Goal: Transaction & Acquisition: Download file/media

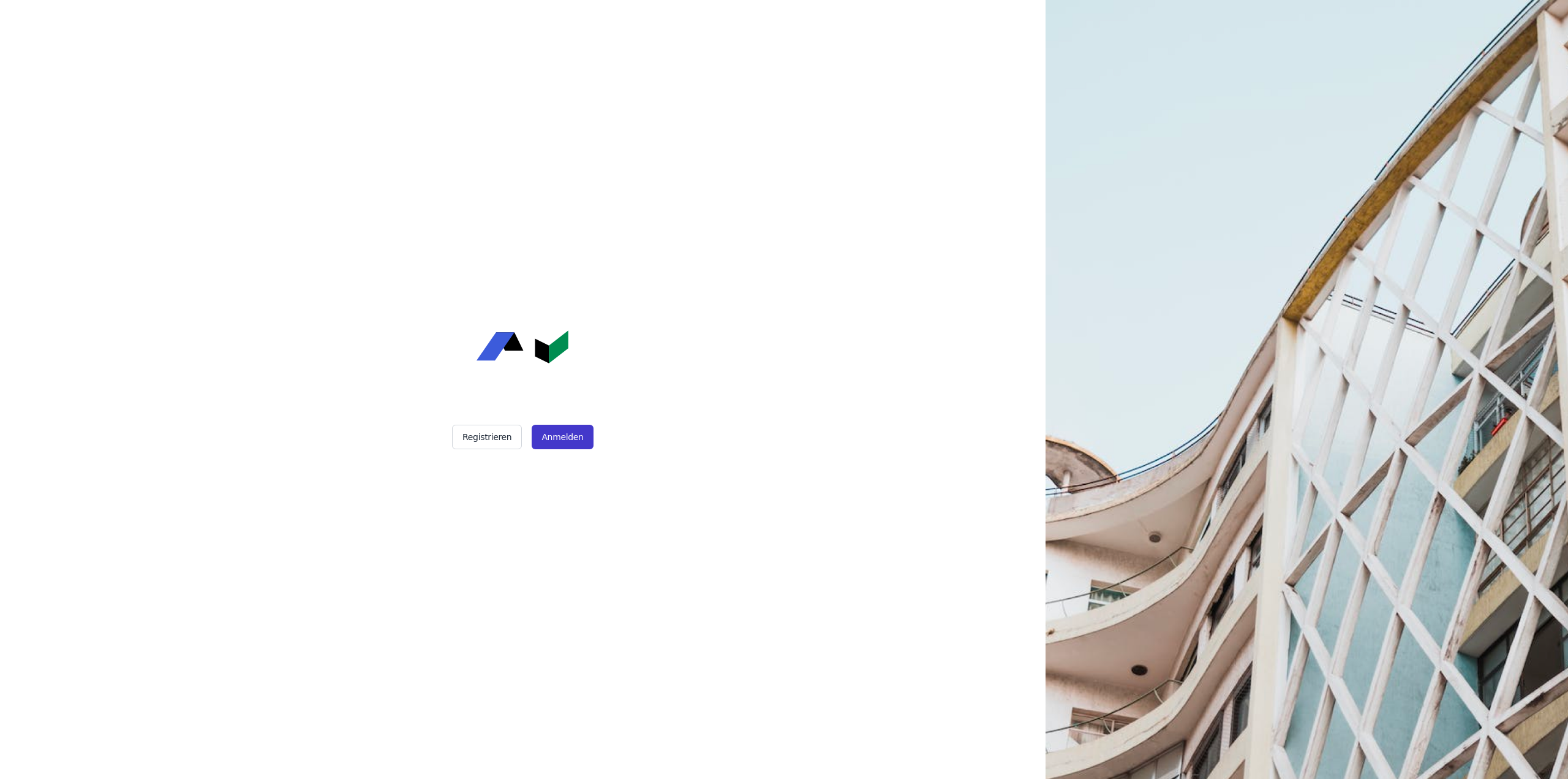
click at [566, 438] on button "Anmelden" at bounding box center [562, 437] width 61 height 25
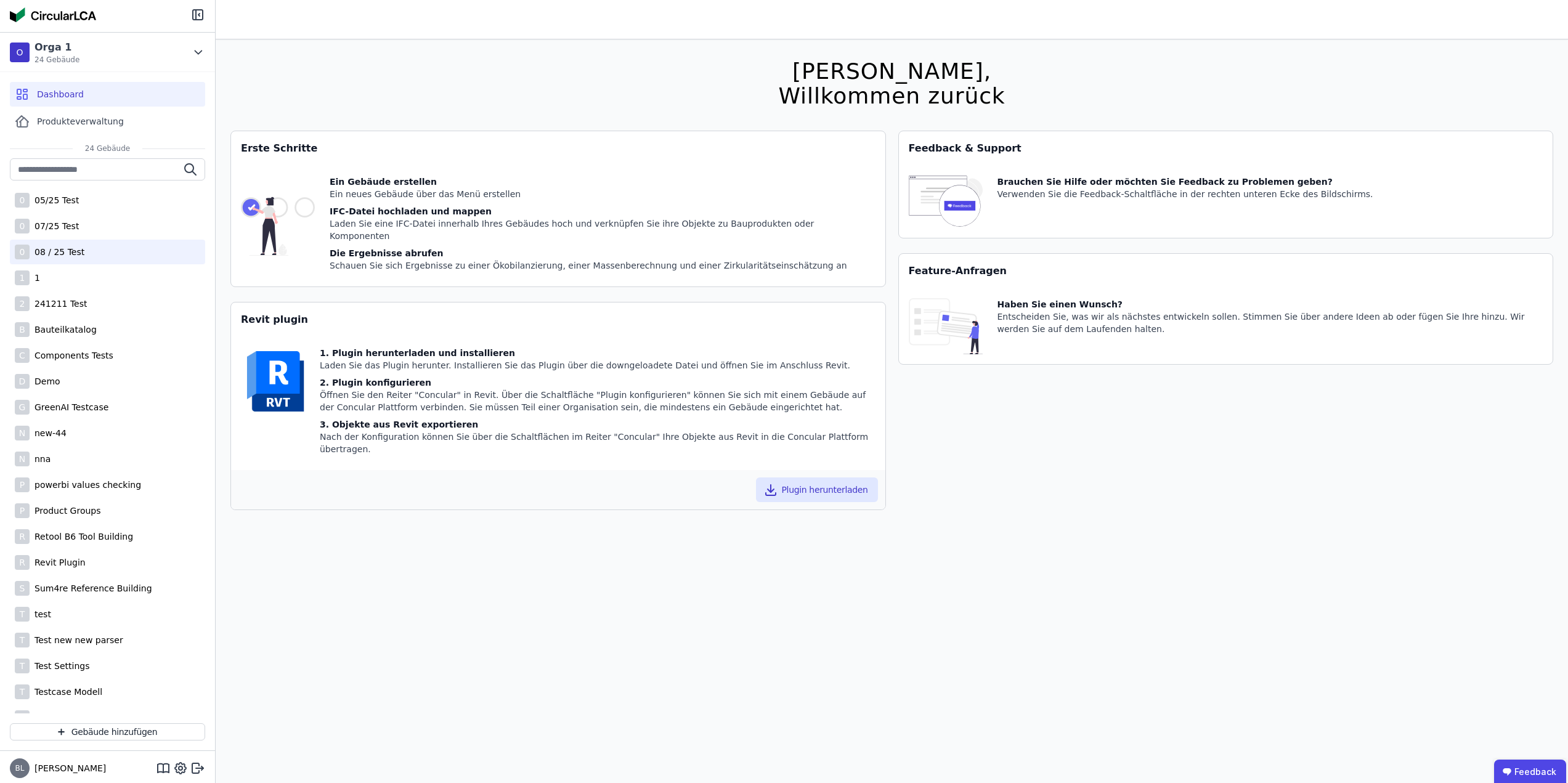
click at [101, 253] on div "0 08 / 25 Test" at bounding box center [107, 251] width 195 height 25
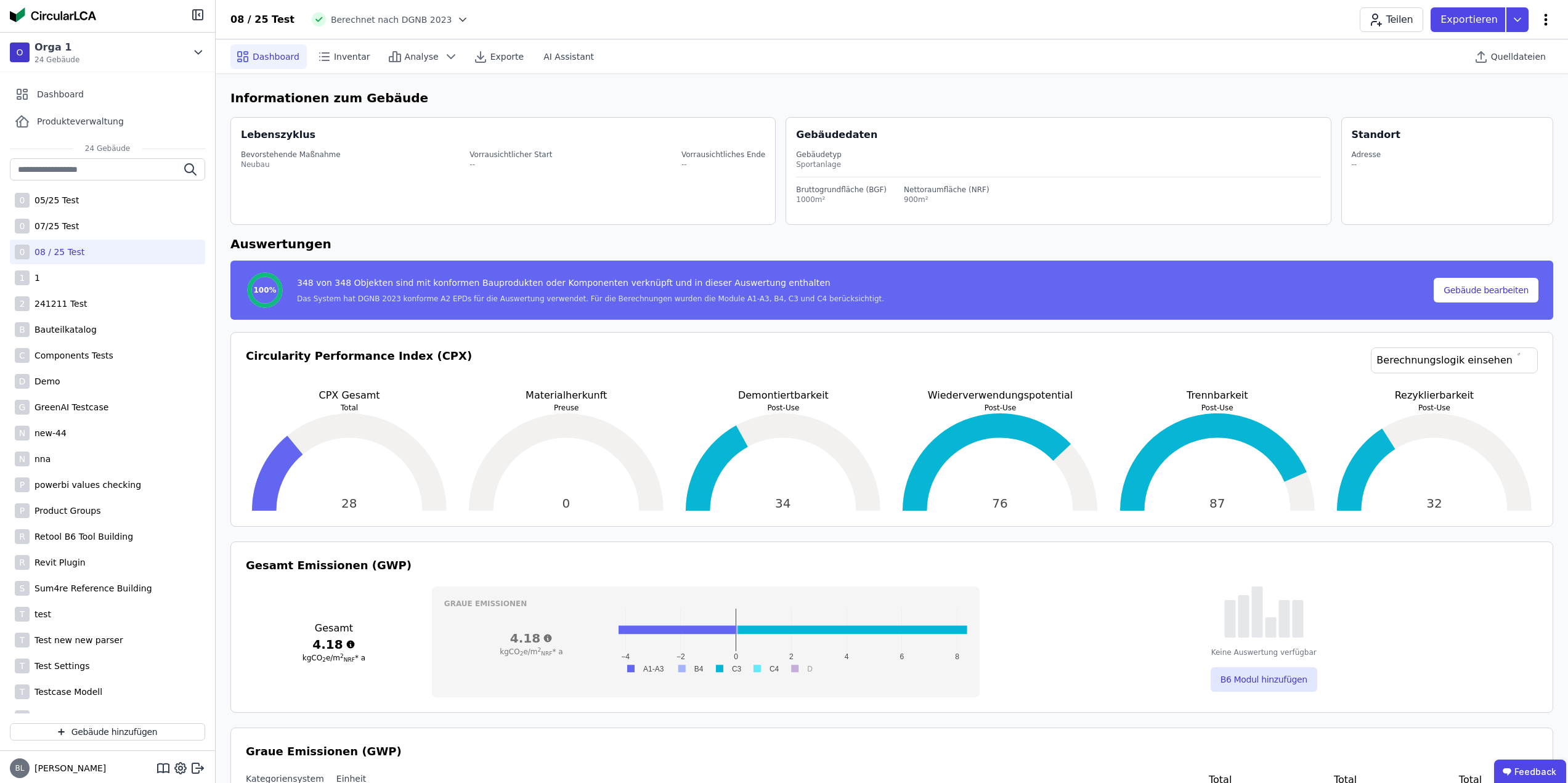
click at [1545, 22] on icon at bounding box center [1545, 20] width 15 height 15
click at [1502, 122] on span "Emissionen aus Betrieb" at bounding box center [1493, 134] width 99 height 25
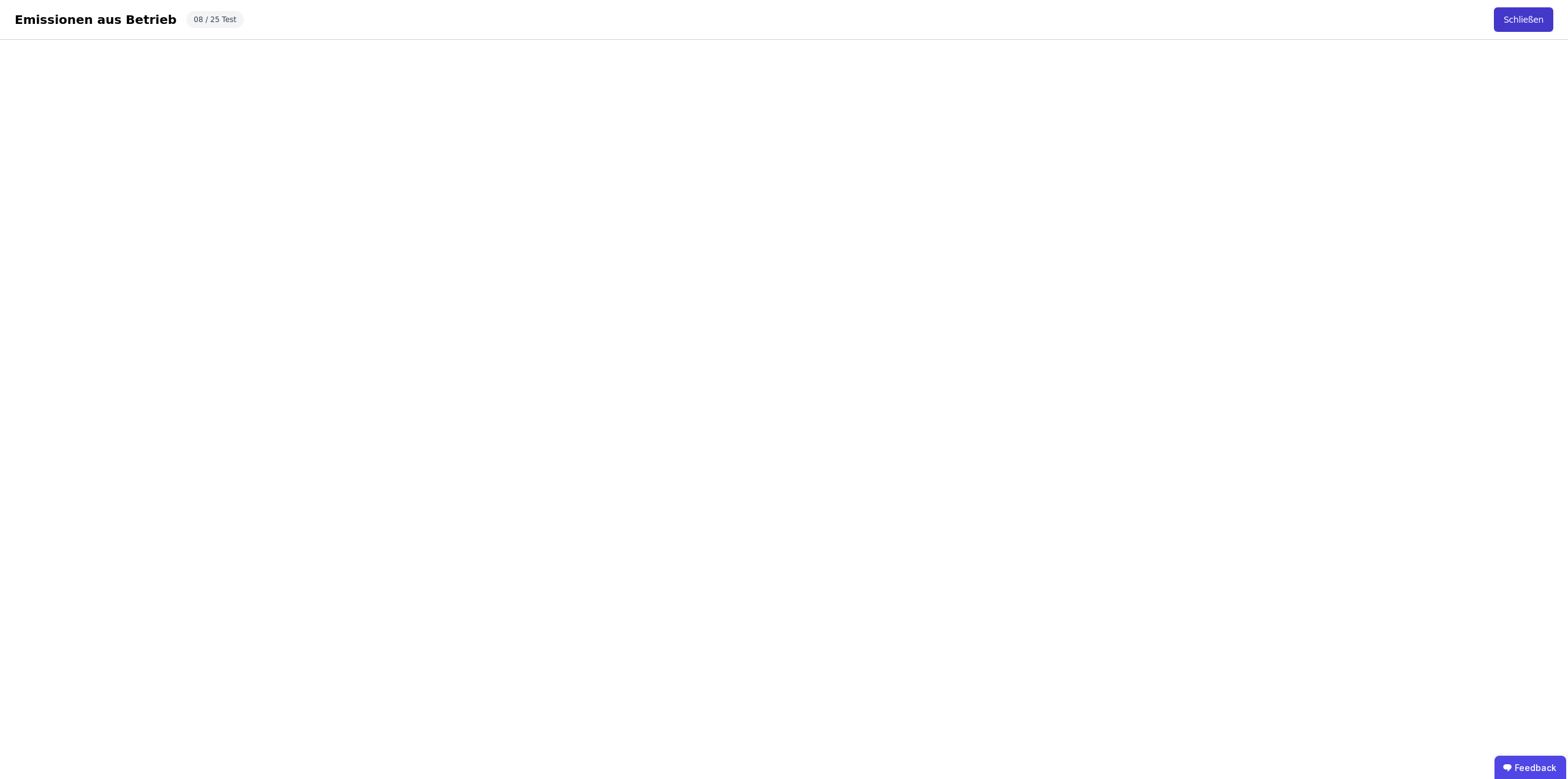
click at [1536, 18] on button "Schließen" at bounding box center [1524, 19] width 60 height 25
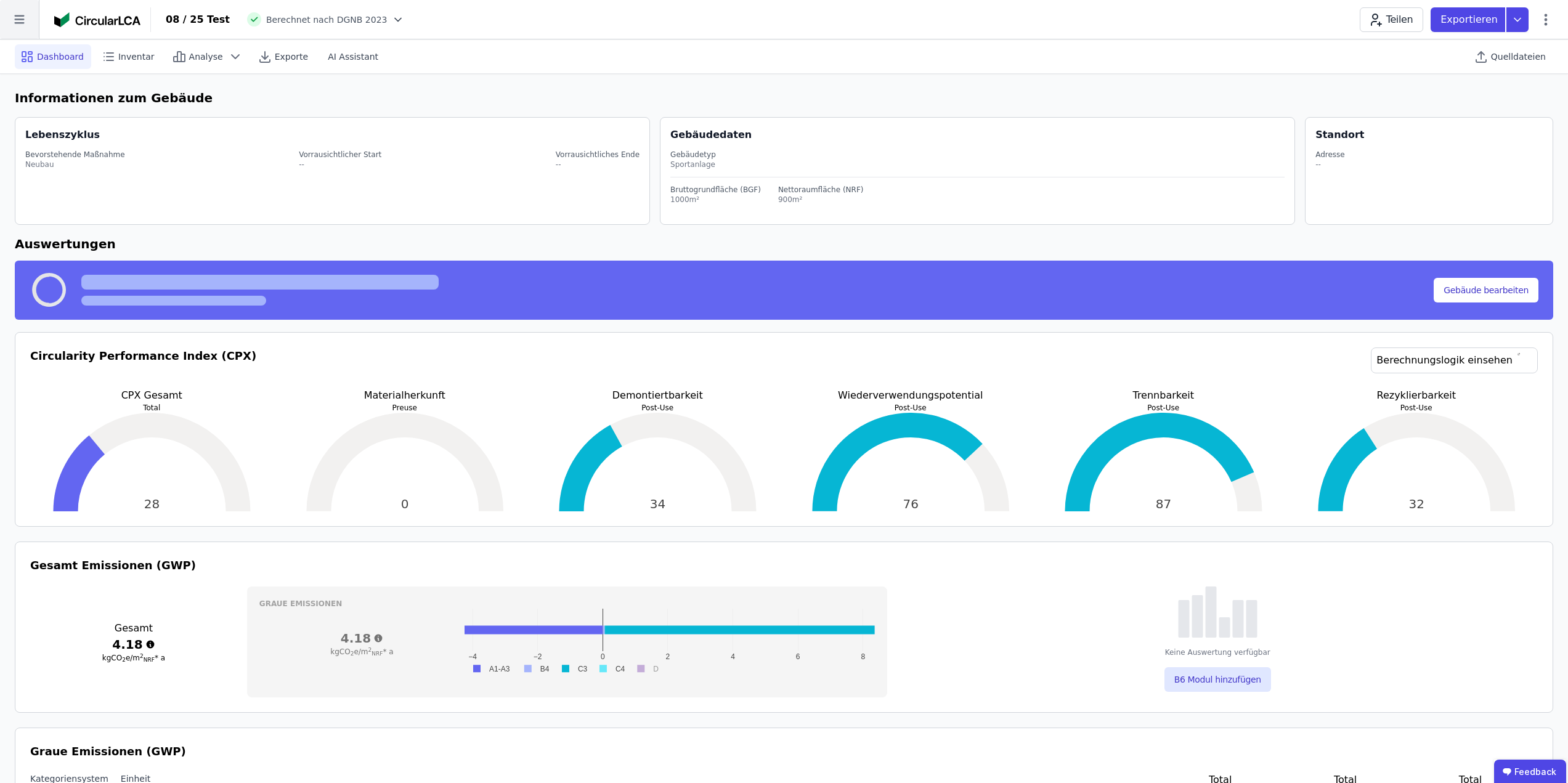
click at [23, 16] on icon at bounding box center [20, 20] width 39 height 39
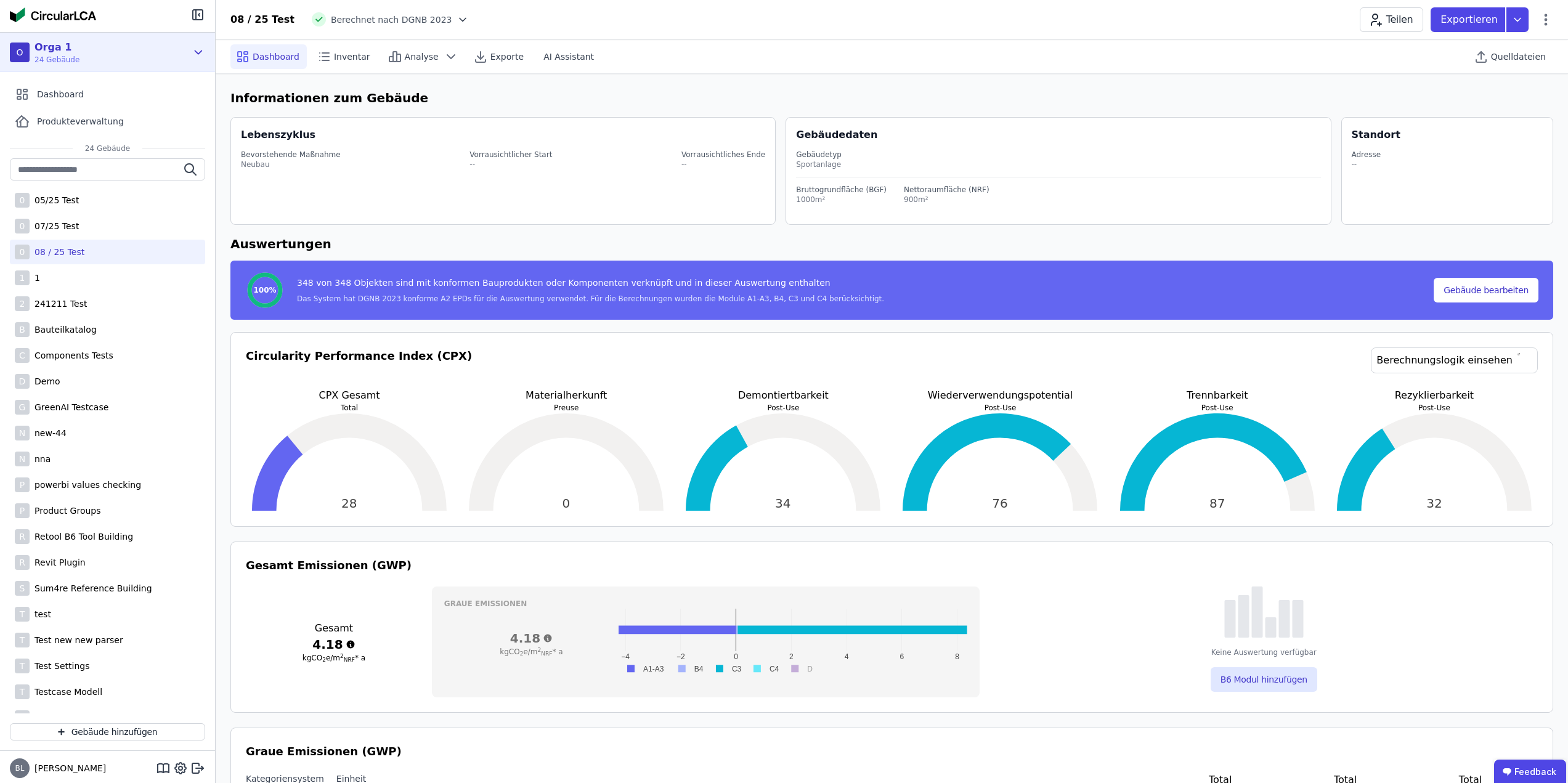
click at [199, 52] on icon at bounding box center [198, 52] width 14 height 15
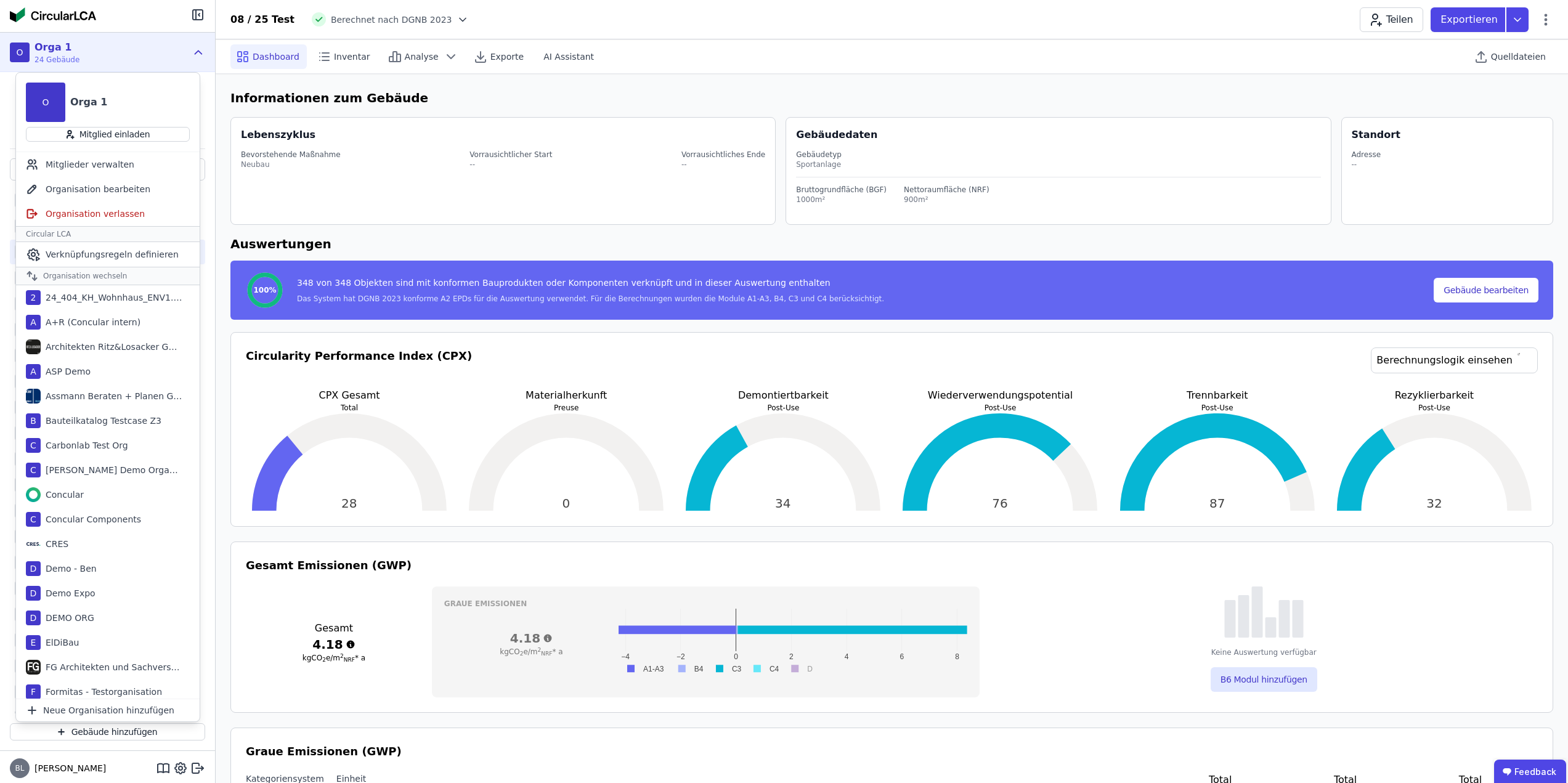
click at [202, 53] on icon at bounding box center [198, 52] width 14 height 15
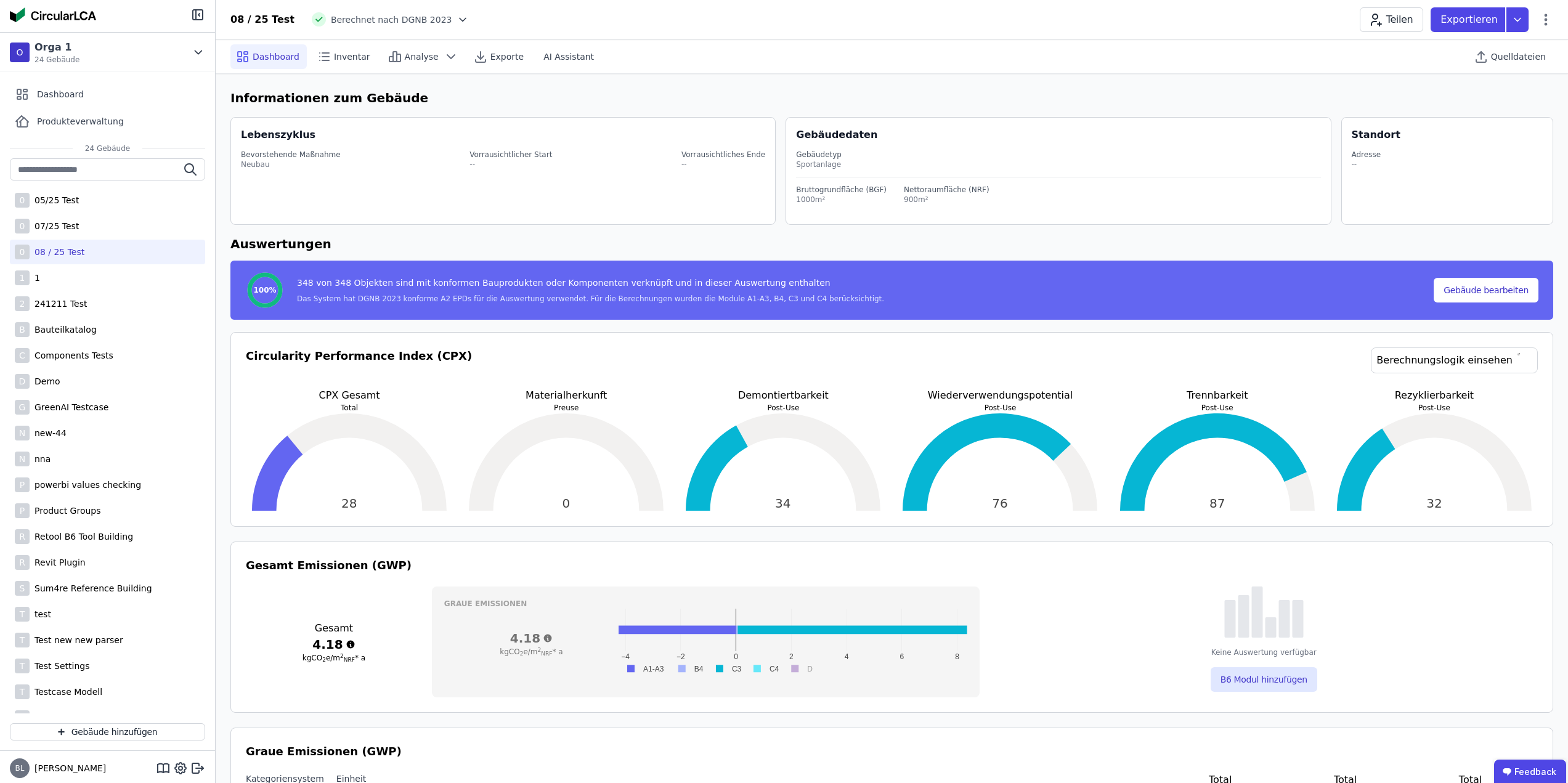
click at [610, 16] on div "08 / 25 Test Berechnet nach DGNB 2023 Teilen Exportieren" at bounding box center [891, 20] width 1352 height 25
drag, startPoint x: 320, startPoint y: 20, endPoint x: 422, endPoint y: 19, distance: 102.0
click at [422, 19] on span "Berechnet nach DGNB 2023" at bounding box center [392, 20] width 122 height 12
click at [660, 26] on div "08 / 25 Test Berechnet nach DGNB 2023 Teilen Exportieren" at bounding box center [891, 20] width 1352 height 25
drag, startPoint x: 422, startPoint y: 20, endPoint x: 320, endPoint y: 20, distance: 102.0
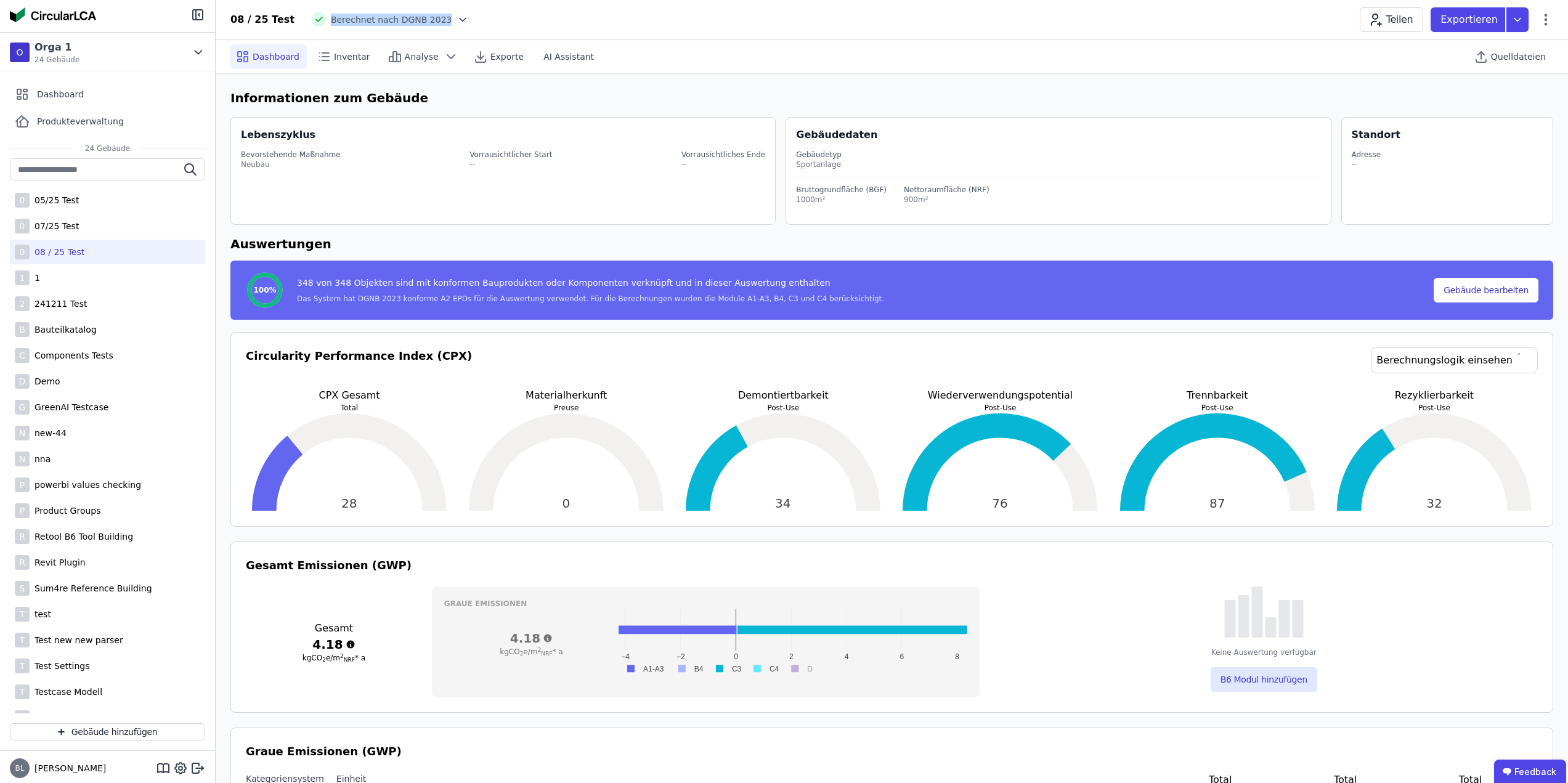
click at [331, 20] on span "Berechnet nach DGNB 2023" at bounding box center [392, 20] width 122 height 12
click at [546, 17] on div "08 / 25 Test Berechnet nach DGNB 2023 Teilen Exportieren" at bounding box center [891, 20] width 1352 height 25
drag, startPoint x: 318, startPoint y: 19, endPoint x: 424, endPoint y: 21, distance: 106.0
click at [424, 21] on div "Berechnet nach DGNB 2023" at bounding box center [387, 19] width 165 height 14
click at [542, 20] on div "08 / 25 Test Berechnet nach DGNB 2023 Teilen Exportieren" at bounding box center [891, 20] width 1352 height 25
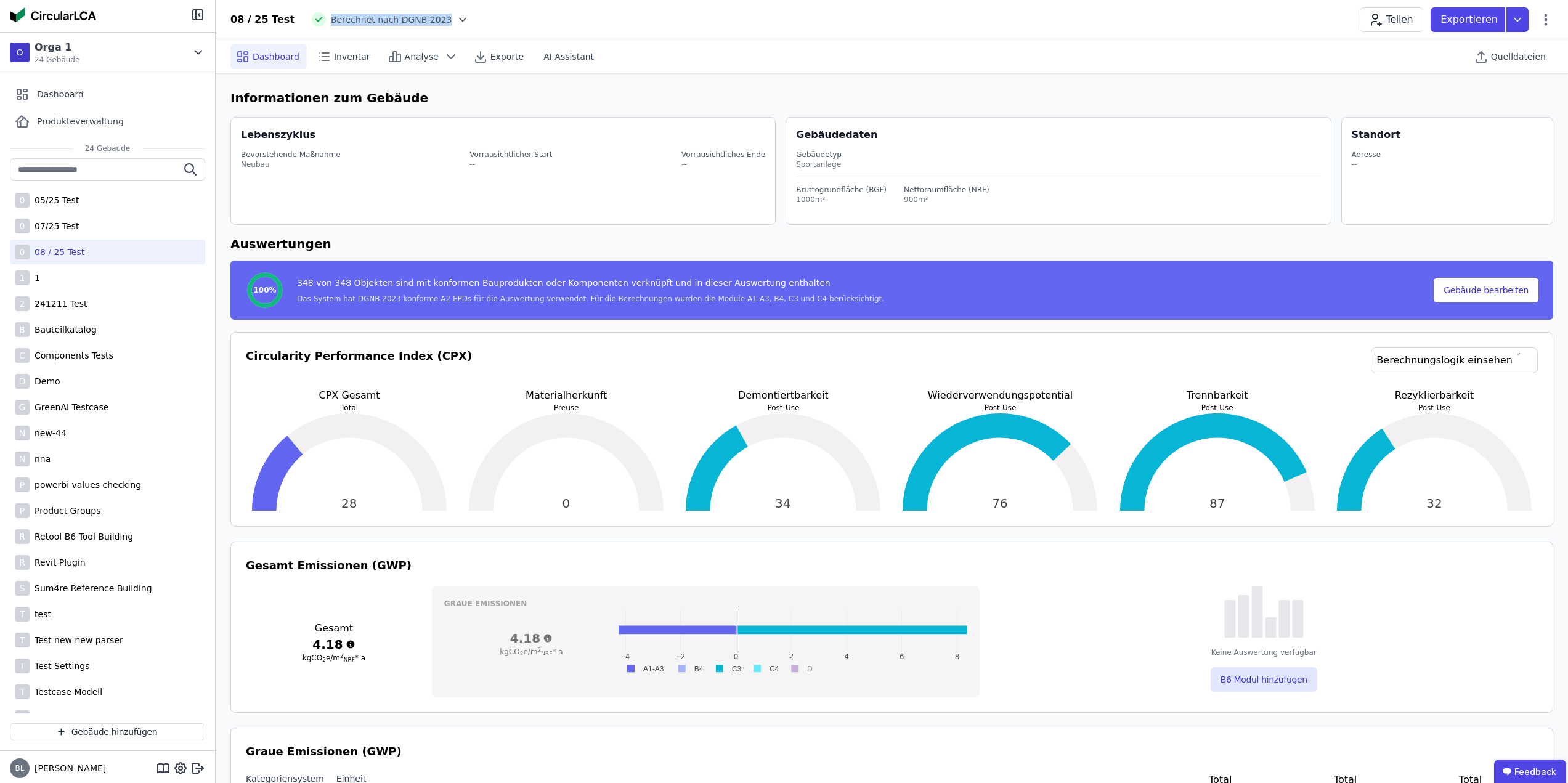
drag, startPoint x: 422, startPoint y: 20, endPoint x: 319, endPoint y: 22, distance: 103.0
click at [331, 22] on span "Berechnet nach DGNB 2023" at bounding box center [392, 20] width 122 height 12
click at [635, 16] on div "08 / 25 Test Berechnet nach DGNB 2023 Teilen Exportieren" at bounding box center [891, 20] width 1352 height 25
click at [746, 16] on div "08 / 25 Test Berechnet nach DGNB 2023 Teilen Exportieren" at bounding box center [891, 20] width 1352 height 25
click at [1517, 15] on icon at bounding box center [1518, 20] width 23 height 25
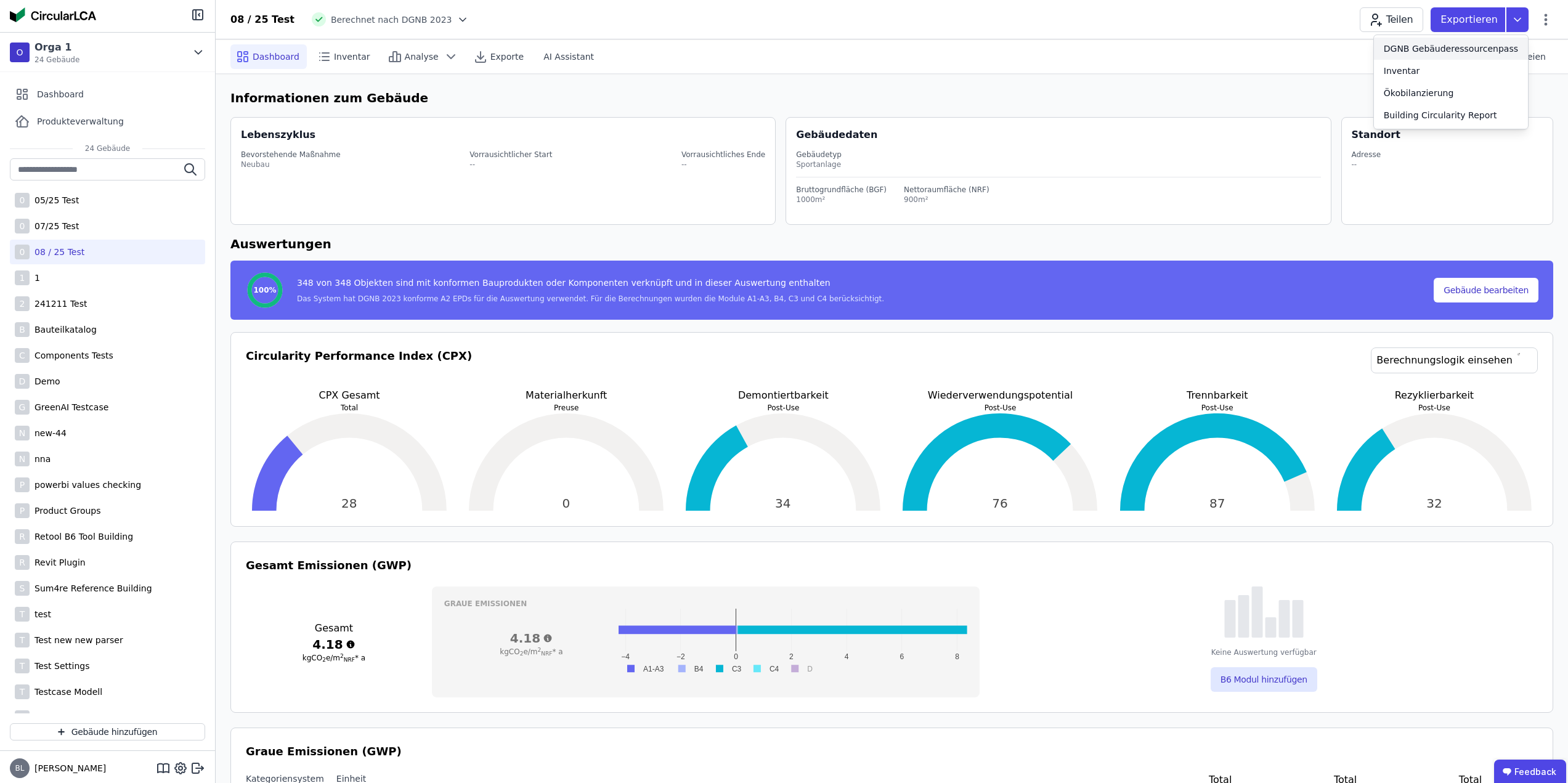
click at [1464, 47] on div "DGNB Gebäuderessourcenpass" at bounding box center [1450, 49] width 134 height 12
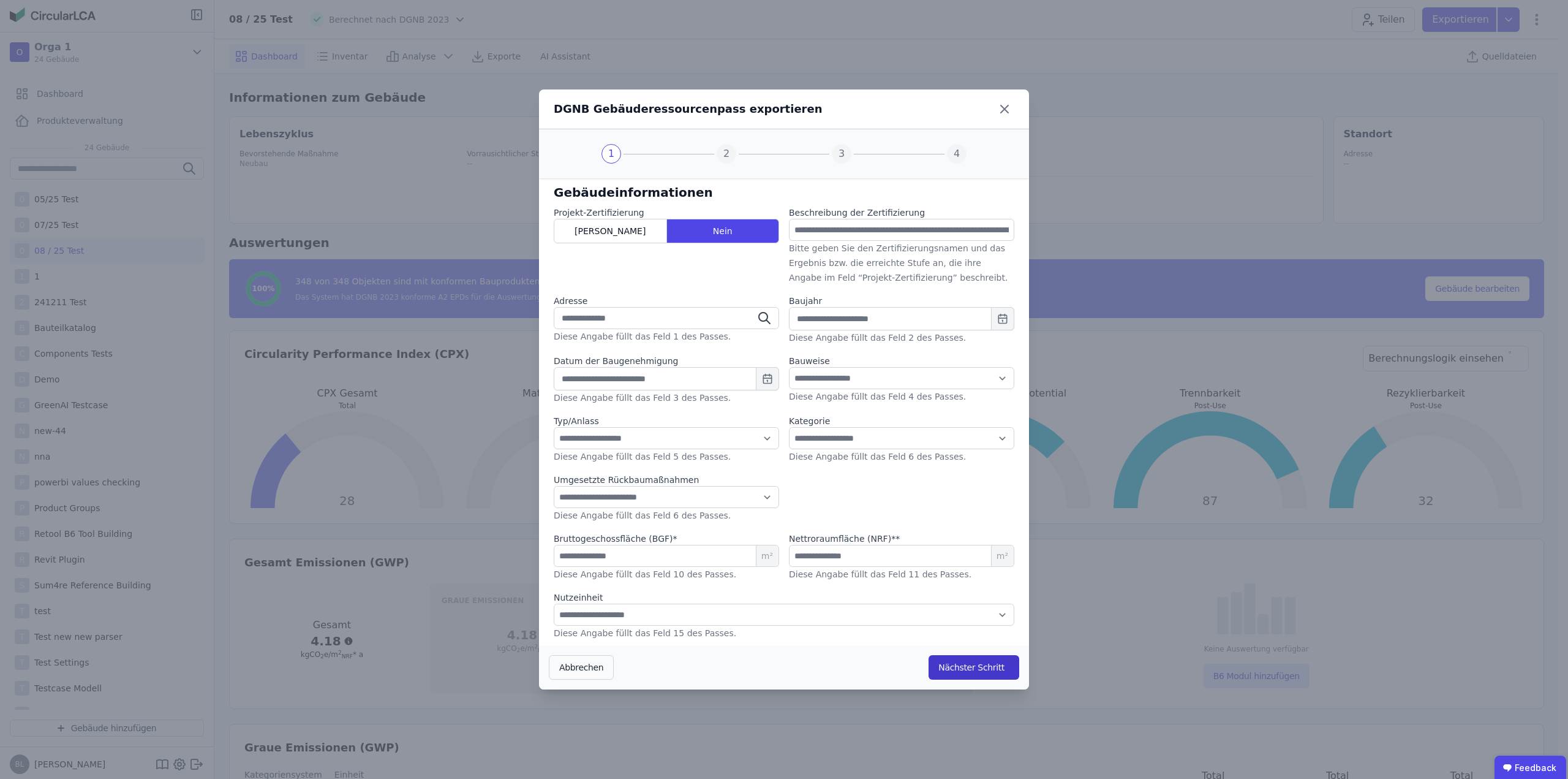
click at [982, 672] on button "Nächster Schritt" at bounding box center [974, 667] width 91 height 25
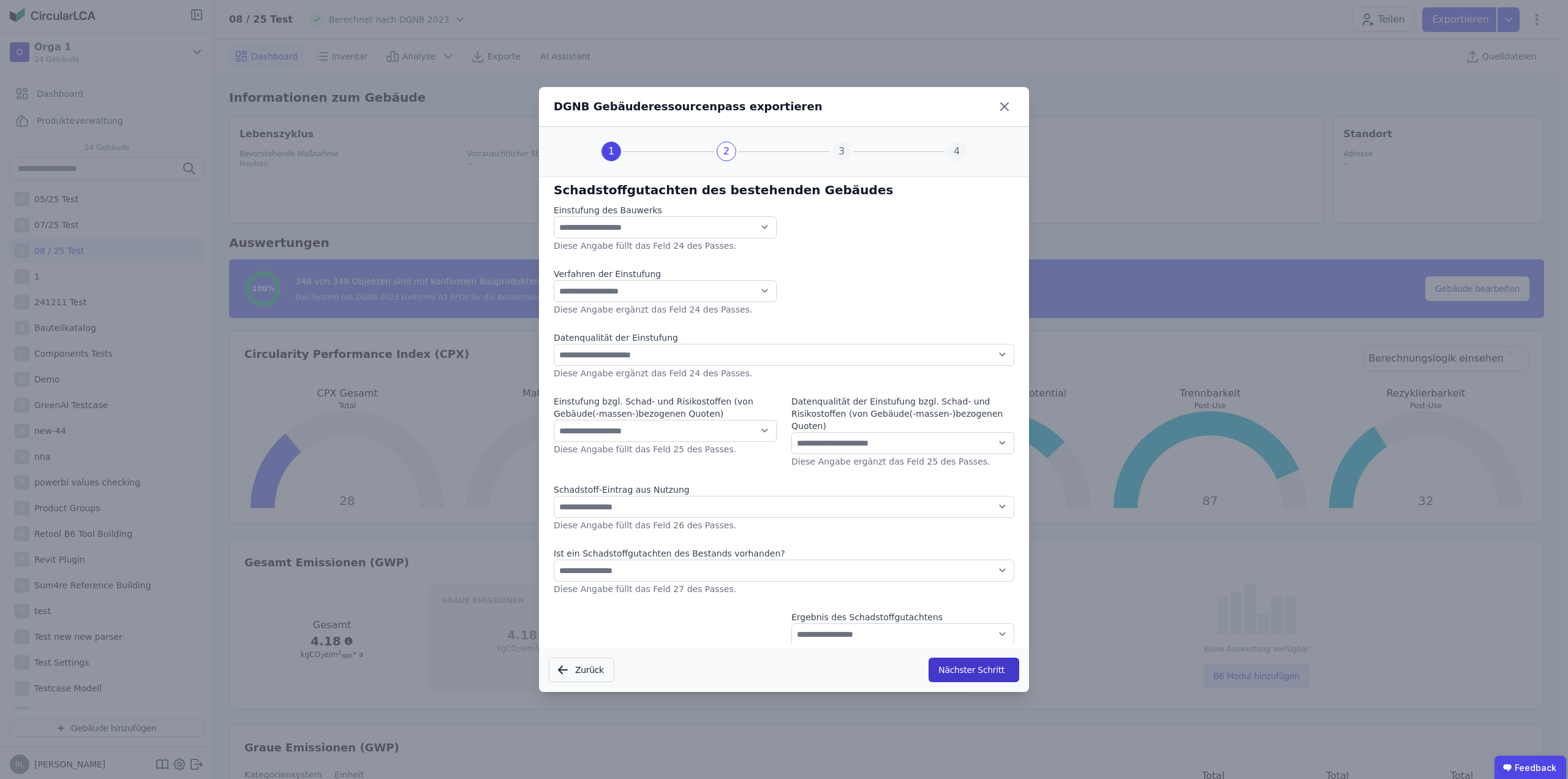
click at [982, 672] on button "Nächster Schritt" at bounding box center [974, 669] width 91 height 25
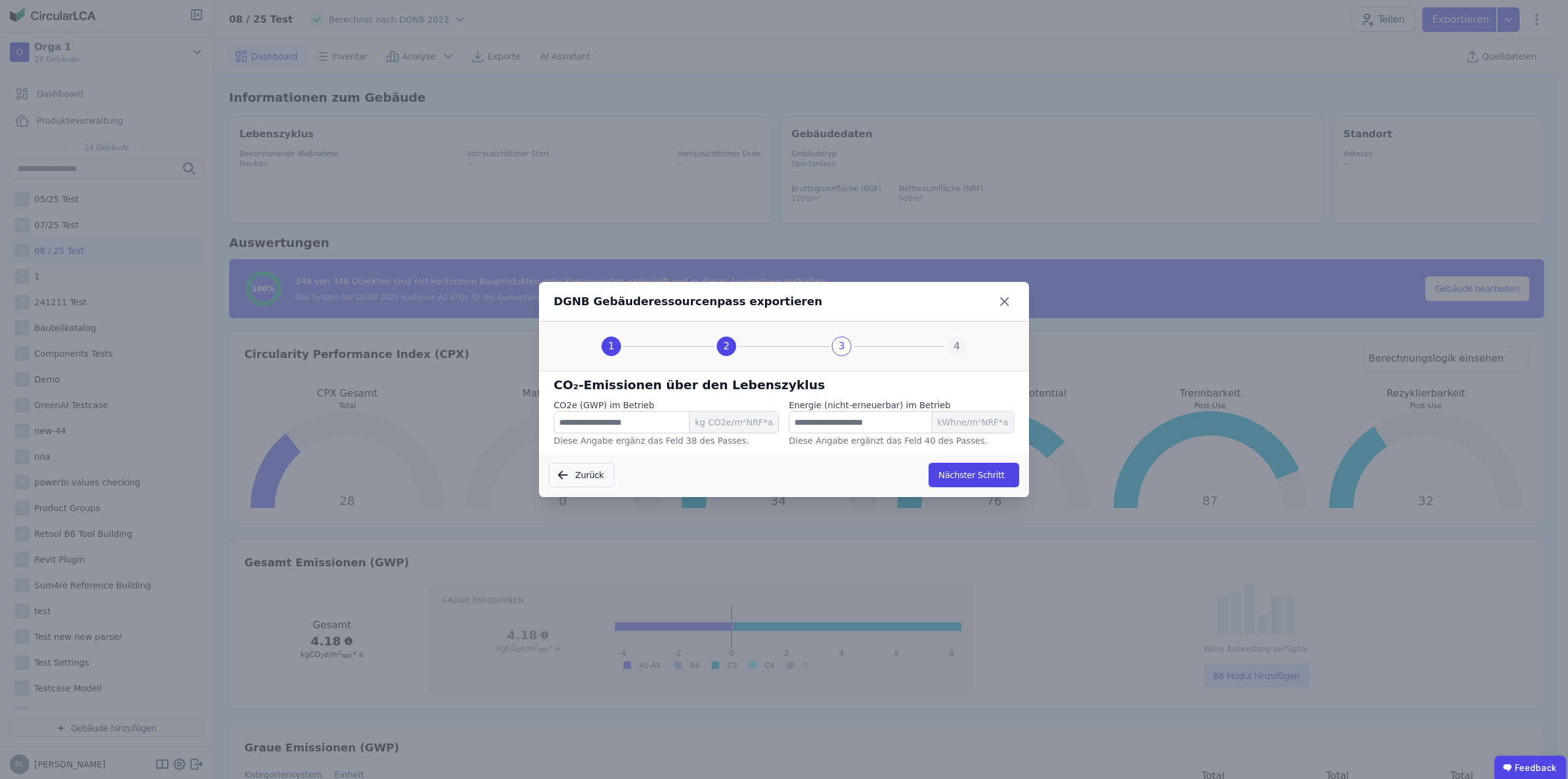
click at [968, 461] on div "Zurück Nächster Schritt" at bounding box center [784, 475] width 490 height 44
click at [968, 469] on button "Nächster Schritt" at bounding box center [974, 475] width 91 height 25
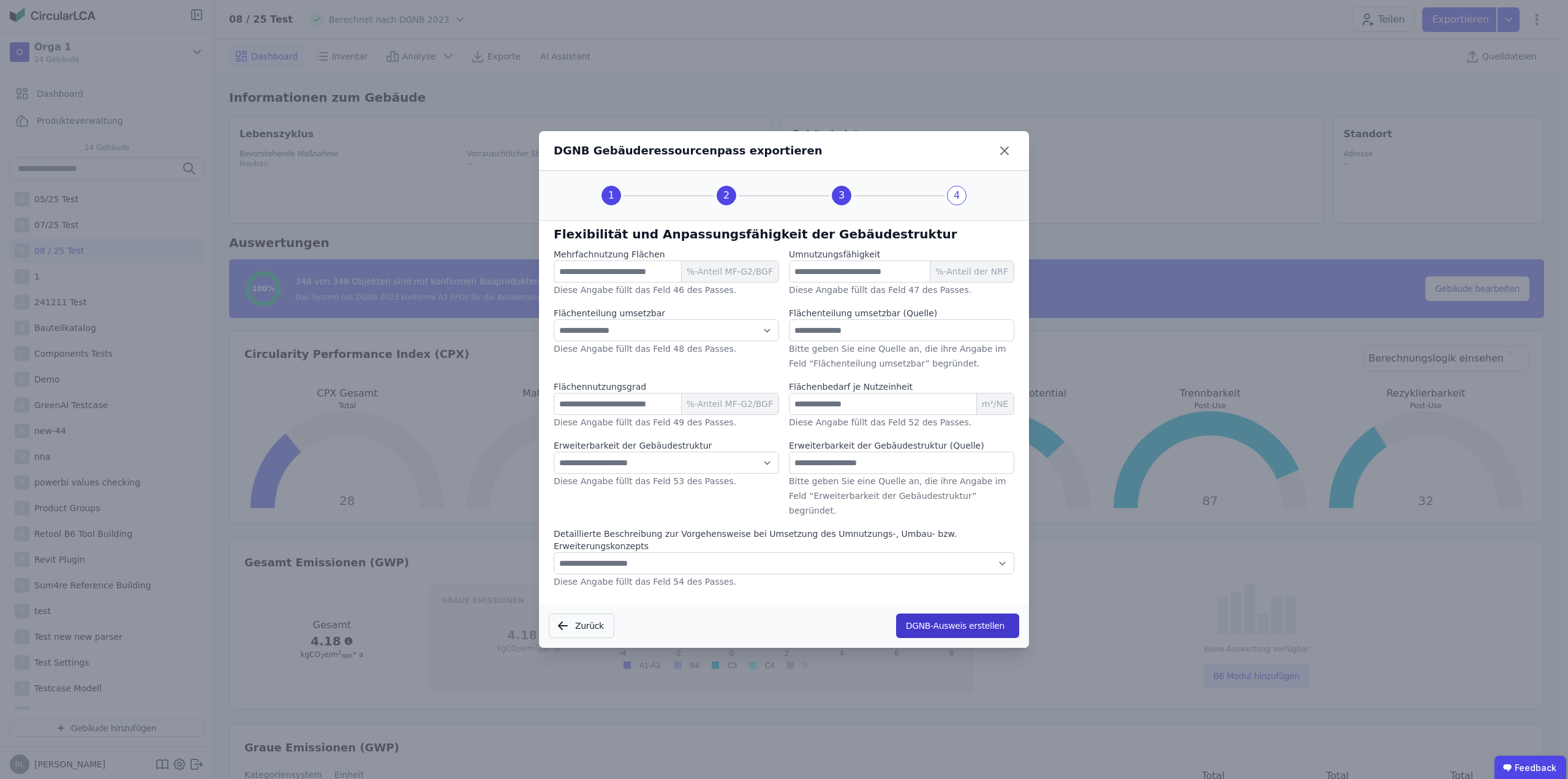
click at [959, 613] on button "DGNB-Ausweis erstellen" at bounding box center [957, 625] width 123 height 25
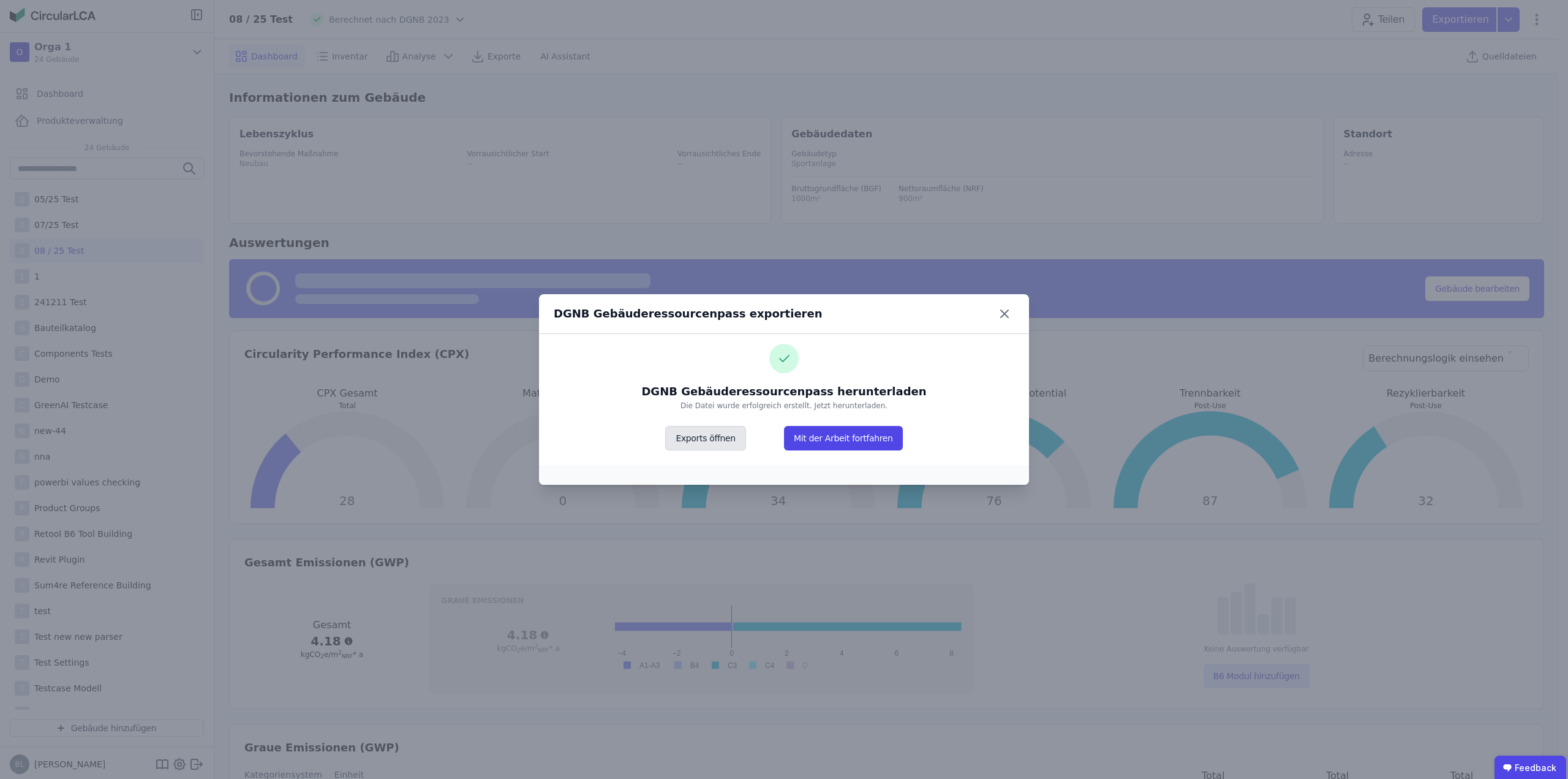
click at [721, 437] on button "Exports öffnen" at bounding box center [706, 438] width 81 height 25
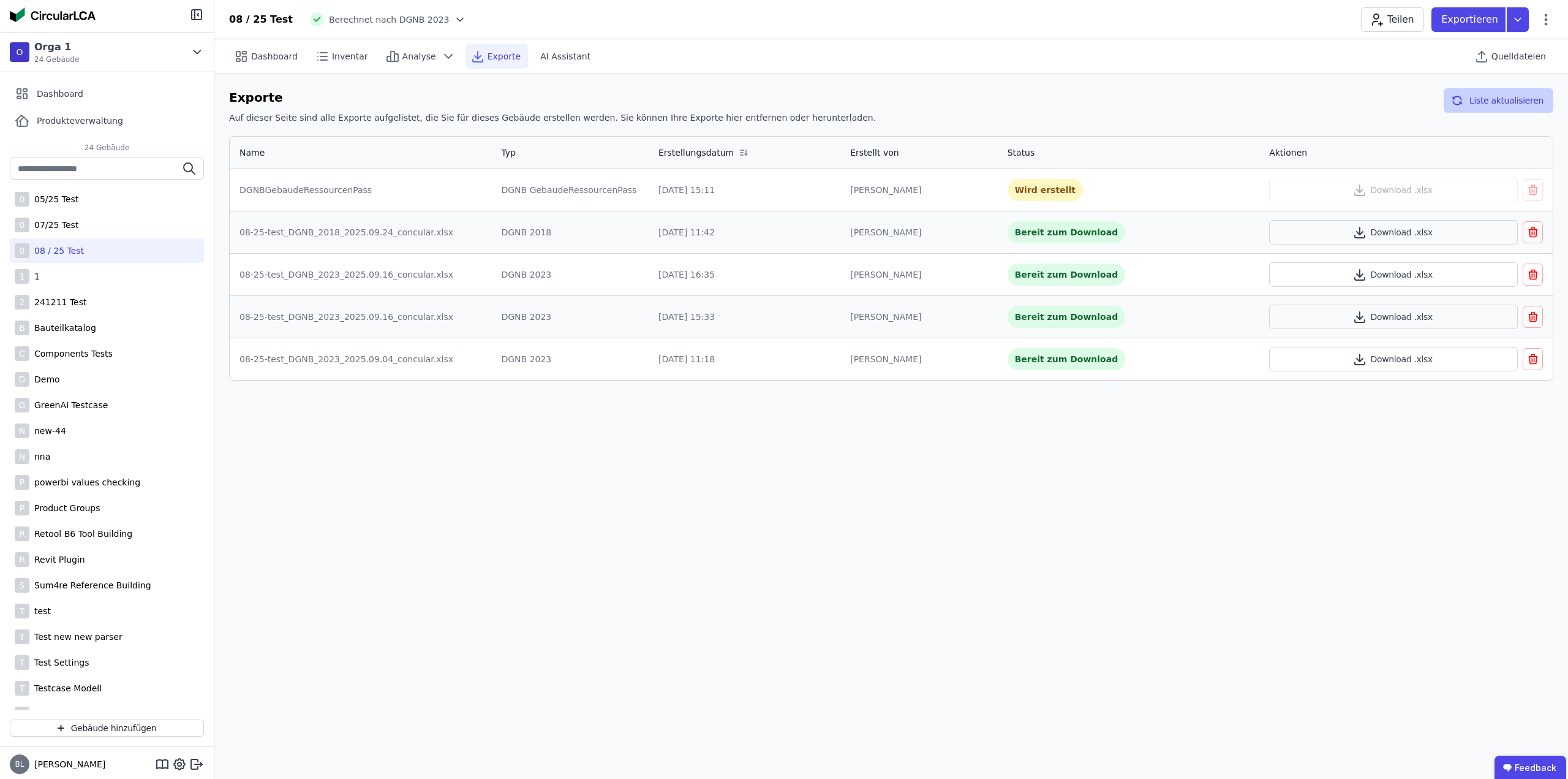
click at [1498, 100] on button "Liste aktualisieren" at bounding box center [1499, 100] width 110 height 25
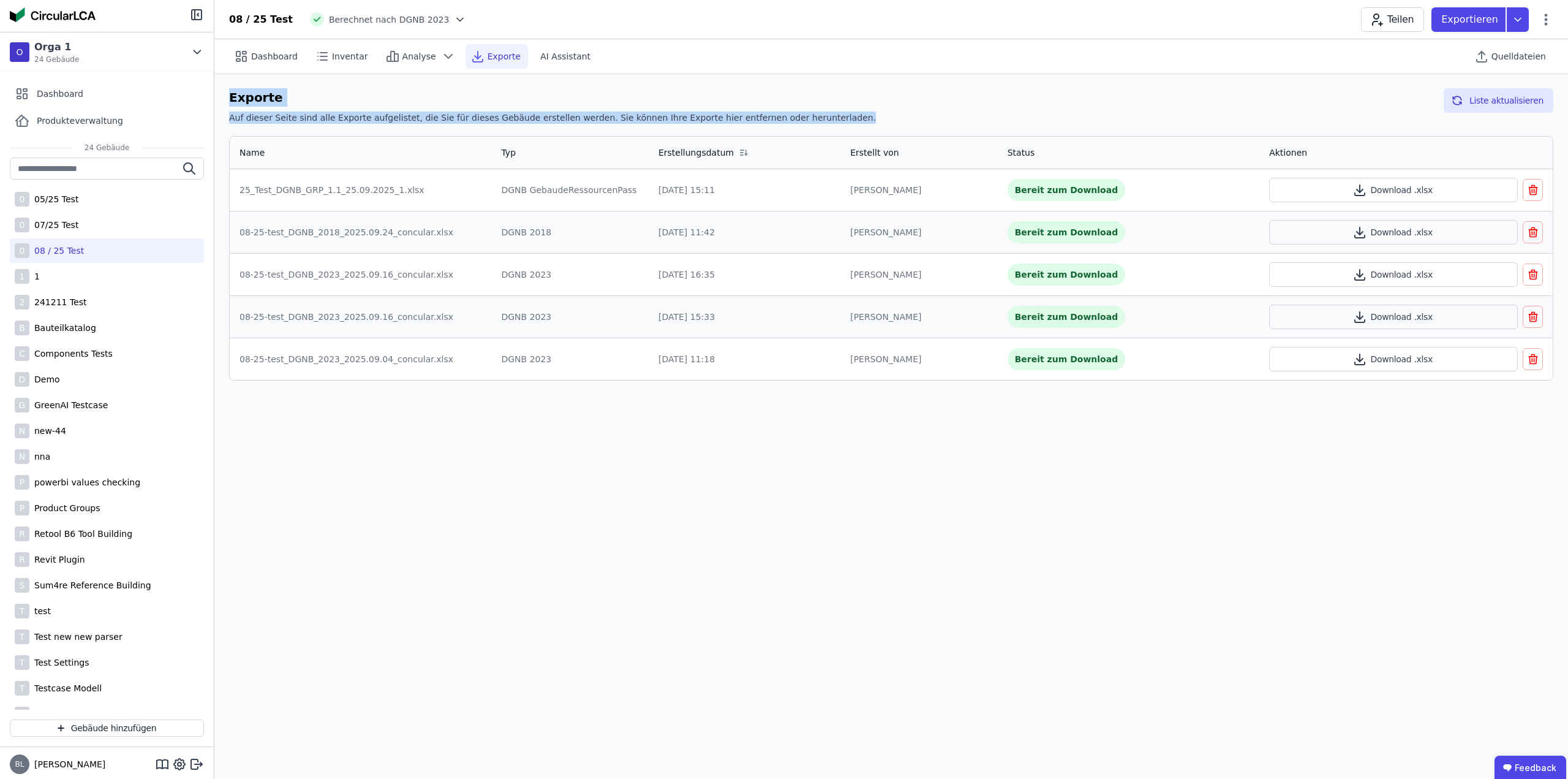
drag, startPoint x: 800, startPoint y: 123, endPoint x: 228, endPoint y: 96, distance: 572.6
click at [228, 96] on div "Exporte Auf dieser Seite sind alle Exporte aufgelistet, die Sie für dieses Gebä…" at bounding box center [891, 234] width 1354 height 322
click at [330, 99] on h6 "Exporte" at bounding box center [552, 97] width 647 height 19
drag, startPoint x: 231, startPoint y: 98, endPoint x: 796, endPoint y: 123, distance: 565.6
click at [796, 123] on div "Exporte Auf dieser Seite sind alle Exporte aufgelistet, die Sie für dieses Gebä…" at bounding box center [891, 108] width 1324 height 40
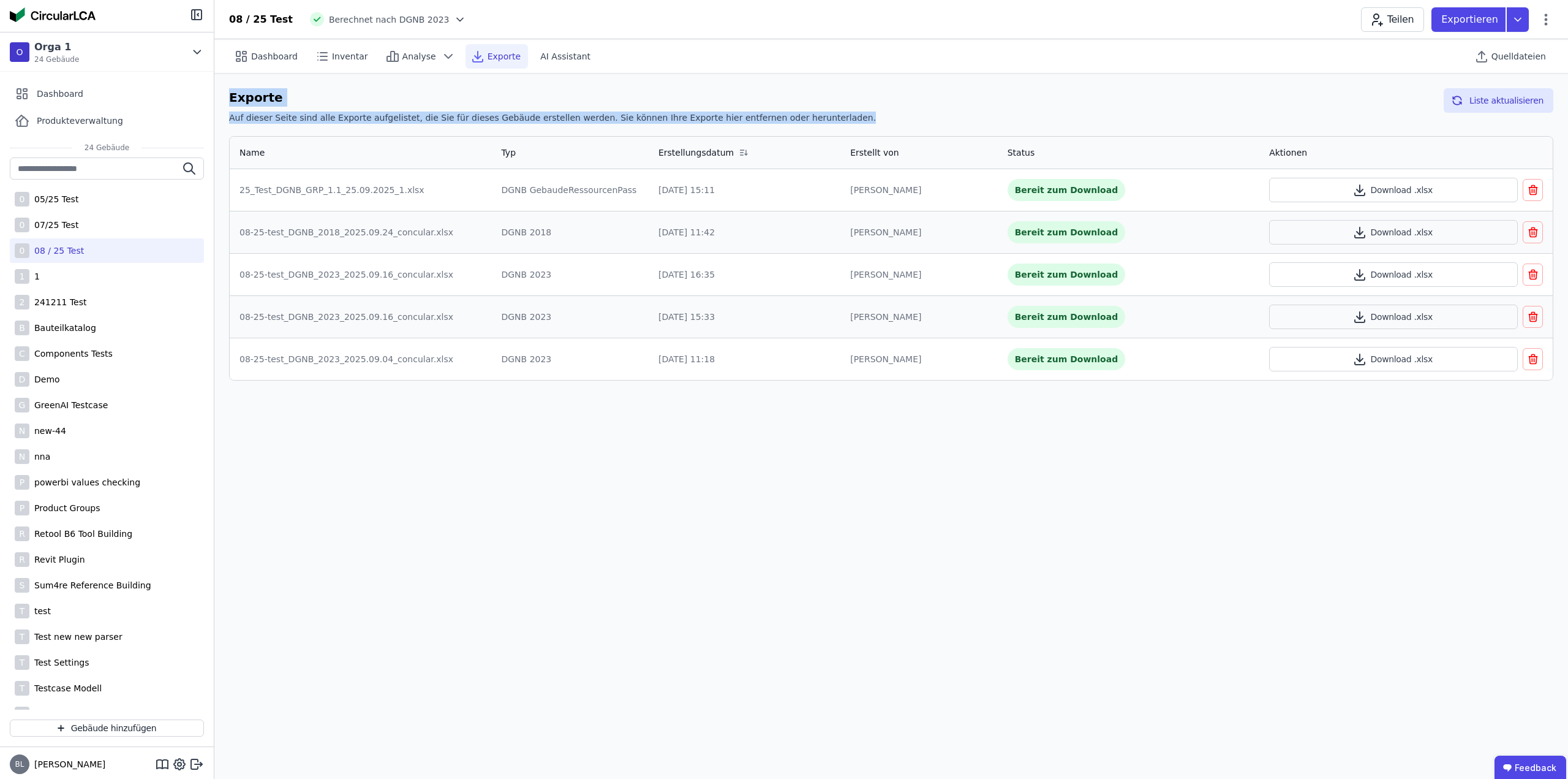
click at [839, 117] on div "Exporte Auf dieser Seite sind alle Exporte aufgelistet, die Sie für dieses Gebä…" at bounding box center [891, 108] width 1324 height 40
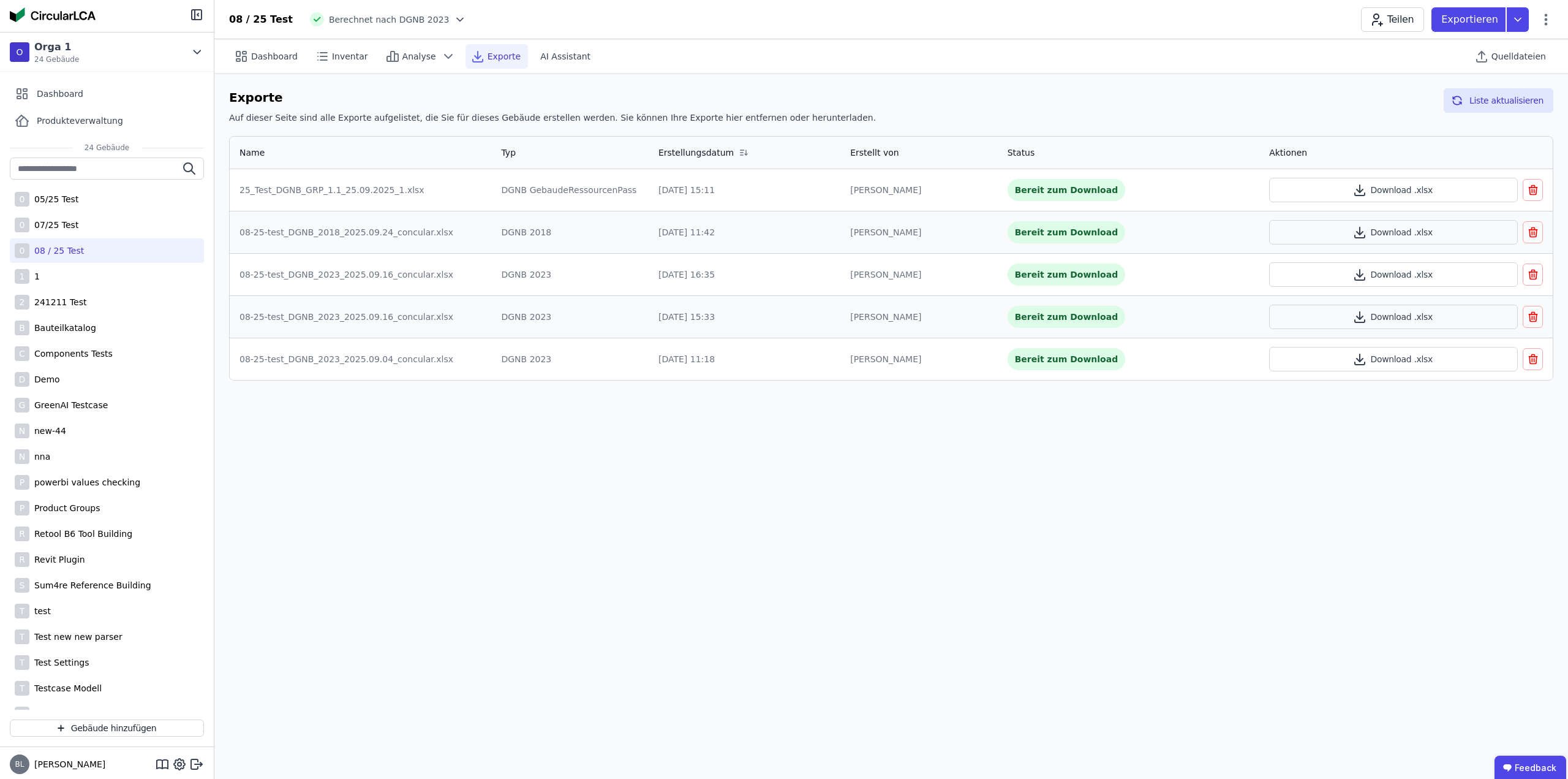
drag, startPoint x: 235, startPoint y: 192, endPoint x: 410, endPoint y: 190, distance: 175.0
click at [410, 190] on td "25_Test_DGNB_GRP_1.1_25.09.2025_1.xlsx" at bounding box center [360, 190] width 262 height 42
drag, startPoint x: 410, startPoint y: 190, endPoint x: 239, endPoint y: 190, distance: 171.0
click at [239, 190] on td "25_Test_DGNB_GRP_1.1_25.09.2025_1.xlsx" at bounding box center [360, 190] width 262 height 42
drag, startPoint x: 247, startPoint y: 189, endPoint x: 760, endPoint y: 187, distance: 513.0
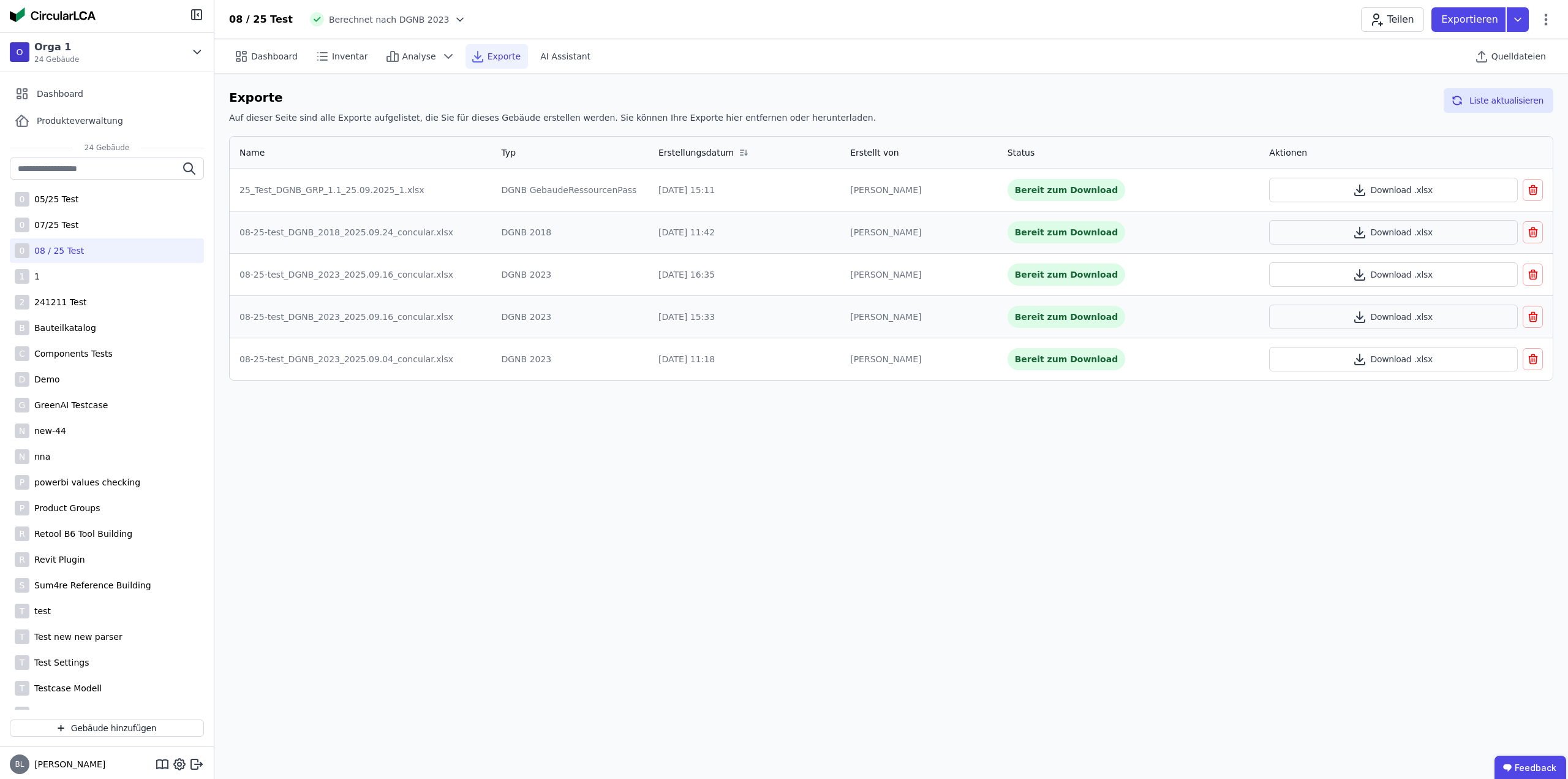
click at [759, 187] on tr "25_Test_DGNB_GRP_1.1_25.09.2025_1.xlsx DGNB GebaudeRessourcenPass 25.09.2025, 1…" at bounding box center [891, 190] width 1323 height 42
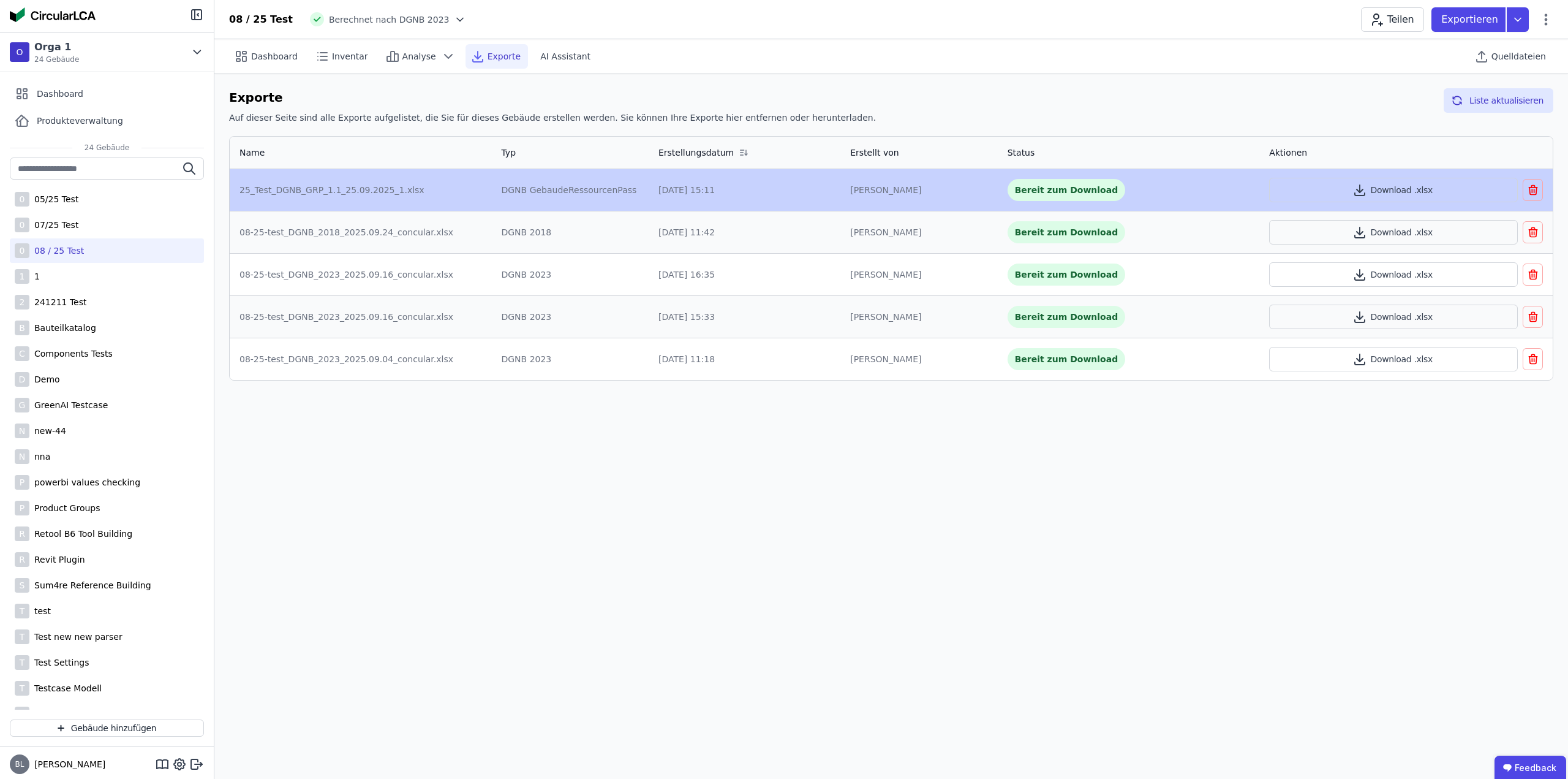
drag, startPoint x: 930, startPoint y: 187, endPoint x: 575, endPoint y: 187, distance: 355.0
click at [575, 187] on tr "25_Test_DGNB_GRP_1.1_25.09.2025_1.xlsx DGNB GebaudeRessourcenPass 25.09.2025, 1…" at bounding box center [891, 190] width 1323 height 42
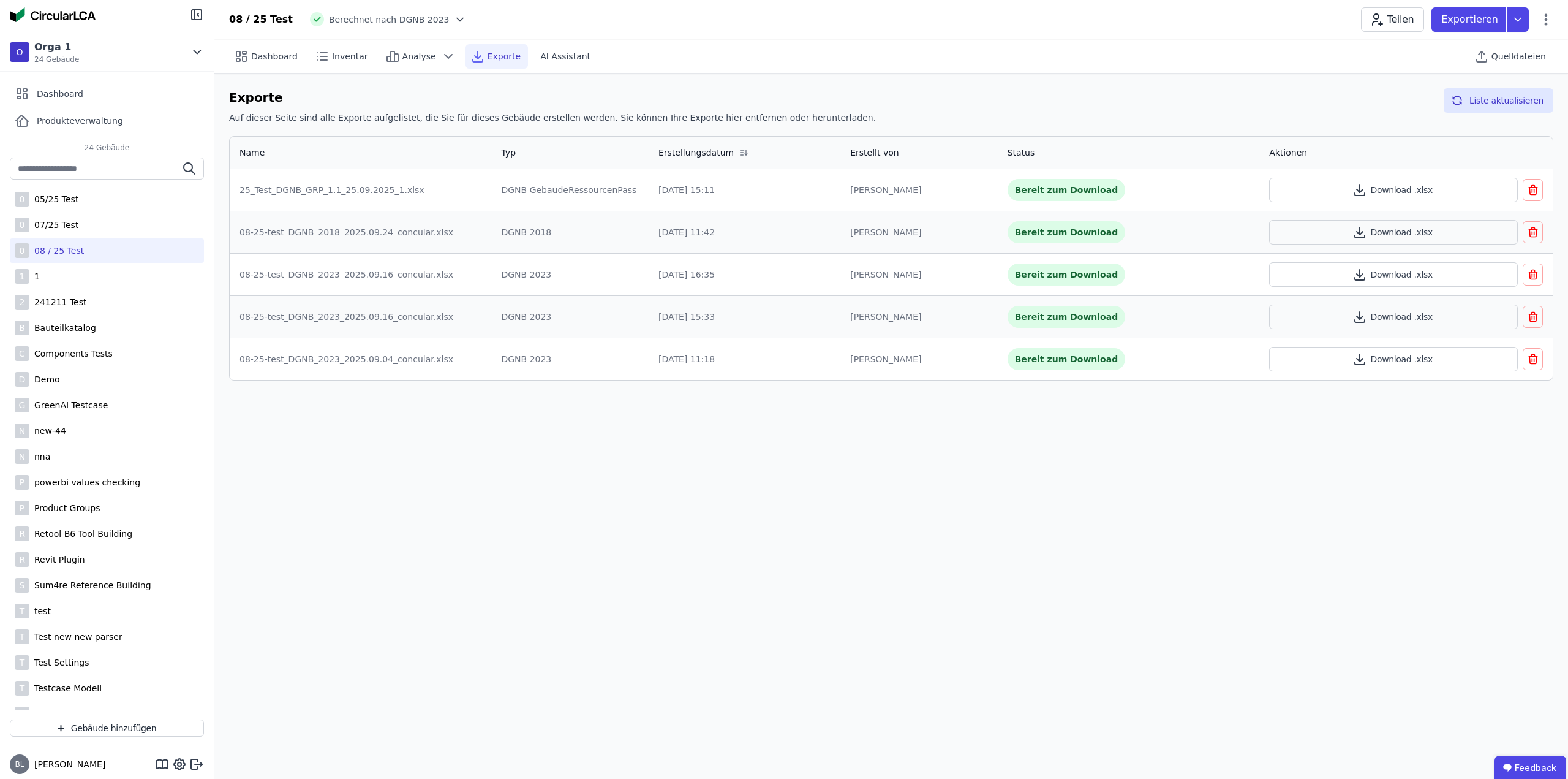
click at [965, 93] on div "Exporte Auf dieser Seite sind alle Exporte aufgelistet, die Sie für dieses Gebä…" at bounding box center [891, 108] width 1324 height 40
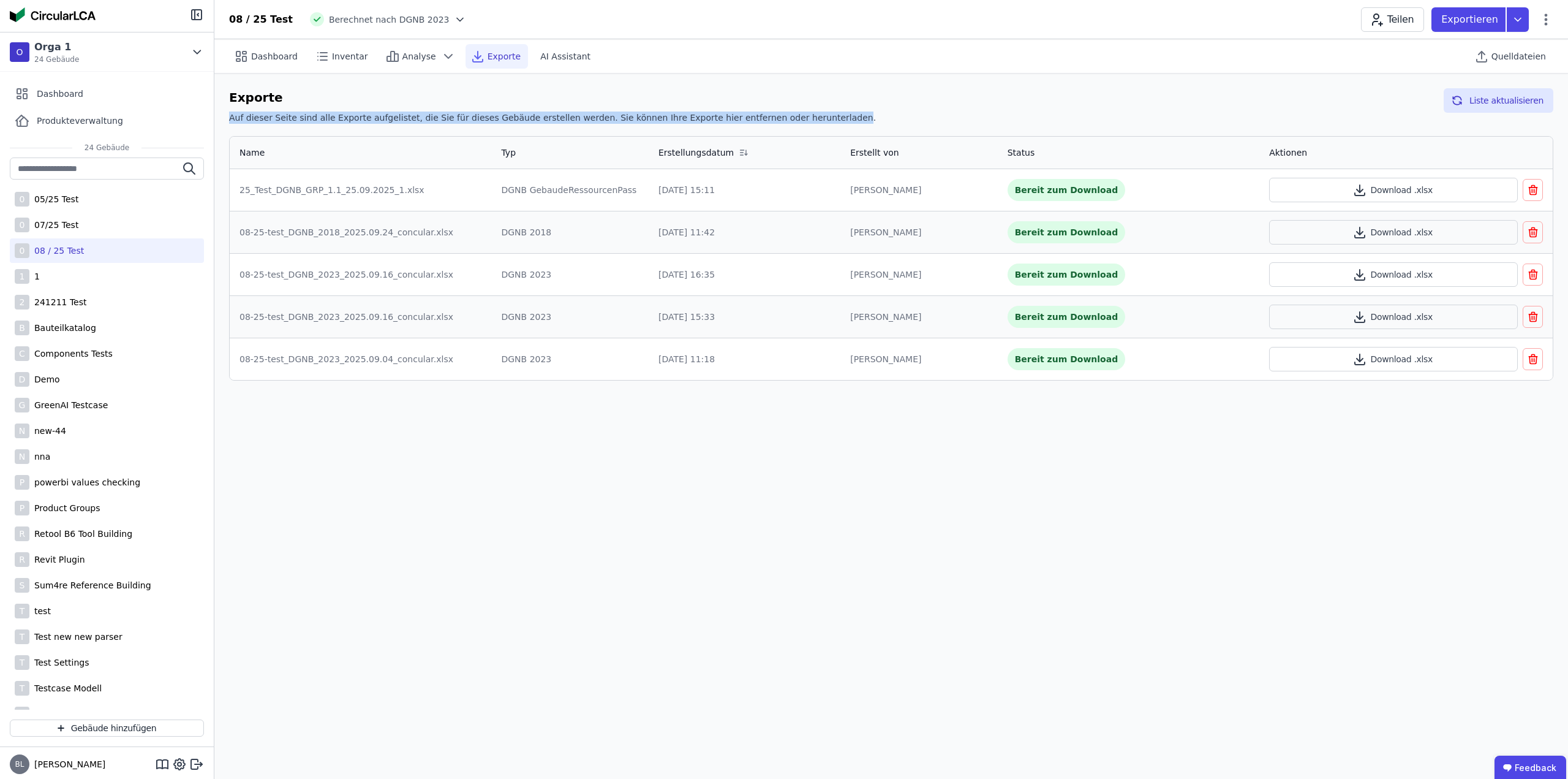
drag, startPoint x: 788, startPoint y: 118, endPoint x: 334, endPoint y: 106, distance: 454.2
click at [334, 106] on div "Exporte Auf dieser Seite sind alle Exporte aufgelistet, die Sie für dieses Gebä…" at bounding box center [552, 108] width 647 height 40
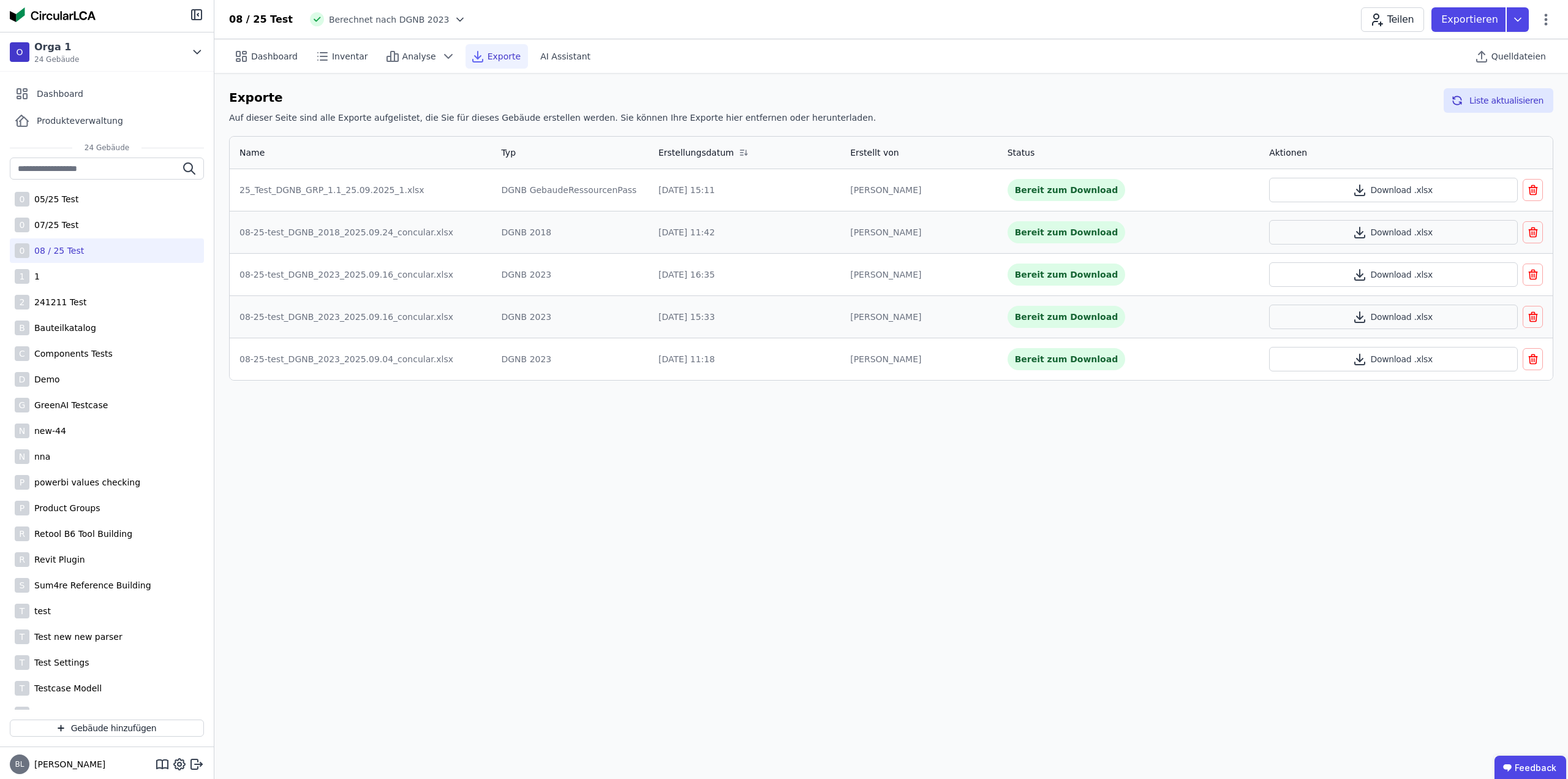
click at [815, 113] on div "Exporte Auf dieser Seite sind alle Exporte aufgelistet, die Sie für dieses Gebä…" at bounding box center [891, 108] width 1324 height 40
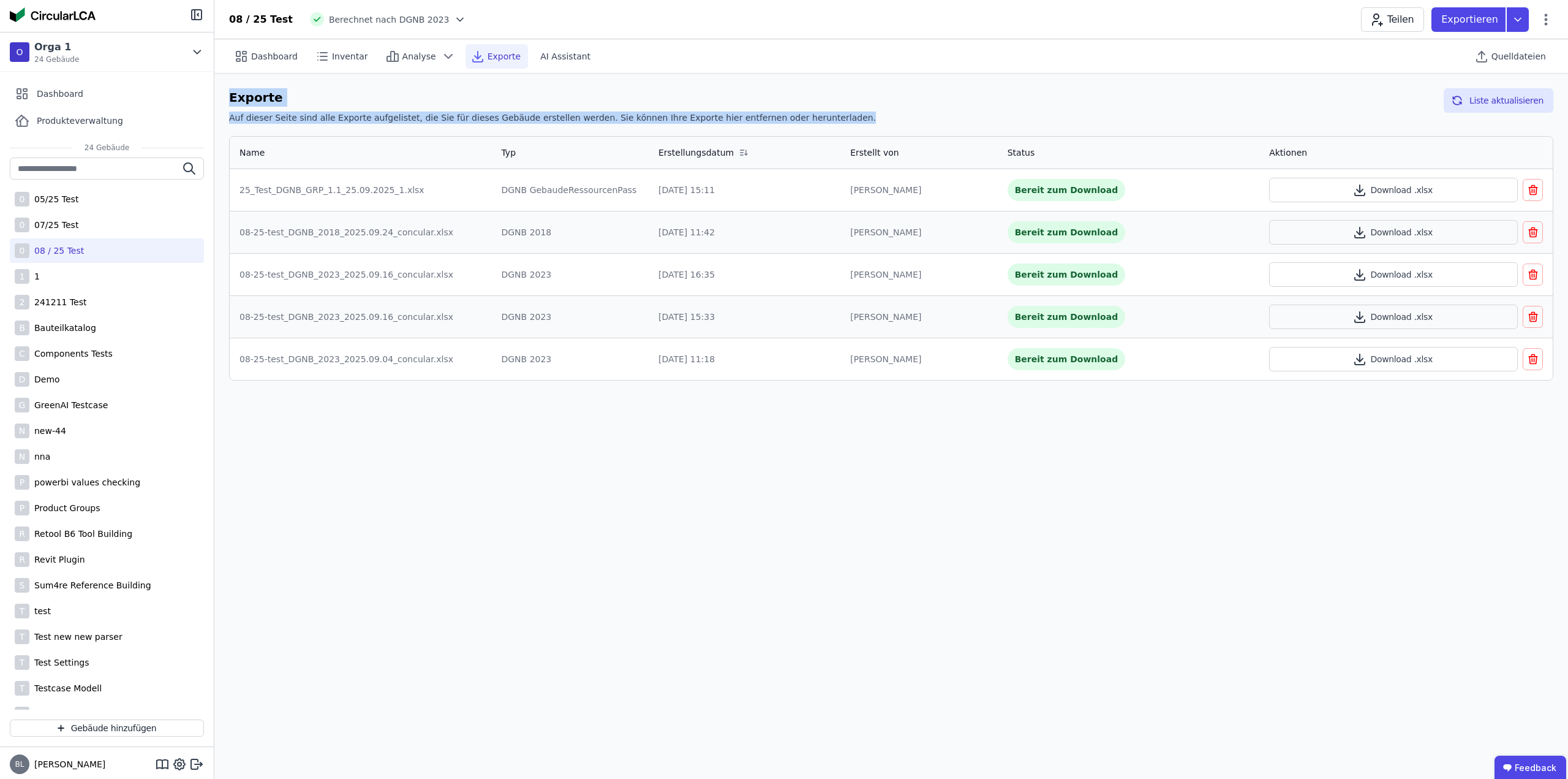
drag, startPoint x: 806, startPoint y: 117, endPoint x: 230, endPoint y: 98, distance: 576.3
click at [228, 98] on div "Exporte Auf dieser Seite sind alle Exporte aufgelistet, die Sie für dieses Gebä…" at bounding box center [891, 234] width 1354 height 322
click at [420, 101] on h6 "Exporte" at bounding box center [552, 97] width 647 height 19
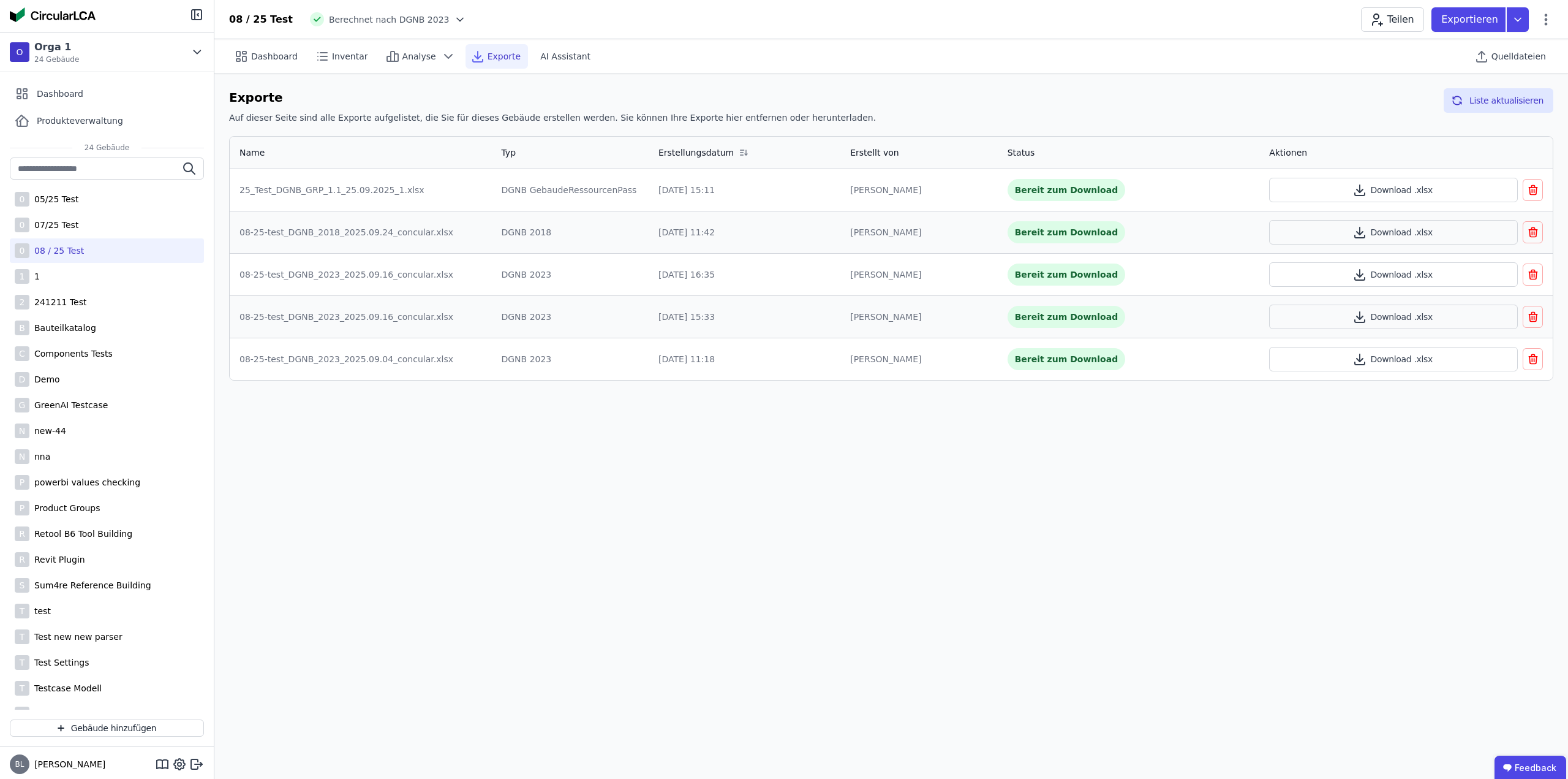
click at [874, 98] on div "Exporte Auf dieser Seite sind alle Exporte aufgelistet, die Sie für dieses Gebä…" at bounding box center [891, 108] width 1324 height 40
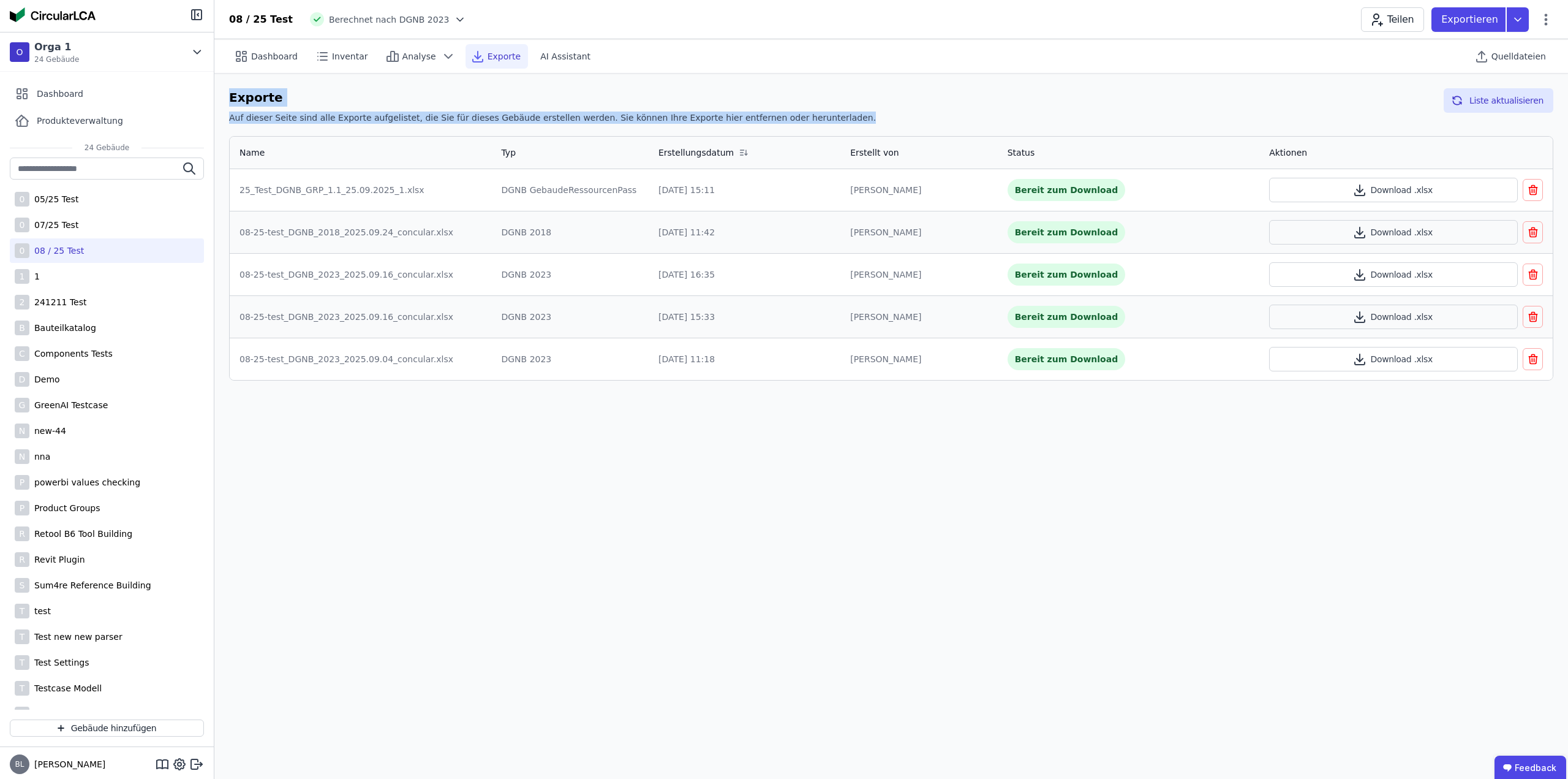
drag, startPoint x: 799, startPoint y: 118, endPoint x: 226, endPoint y: 98, distance: 573.3
click at [226, 98] on div "Exporte Auf dieser Seite sind alle Exporte aufgelistet, die Sie für dieses Gebä…" at bounding box center [891, 234] width 1354 height 322
click at [333, 101] on h6 "Exporte" at bounding box center [552, 97] width 647 height 19
drag, startPoint x: 228, startPoint y: 99, endPoint x: 804, endPoint y: 113, distance: 576.2
click at [804, 113] on div "Exporte Auf dieser Seite sind alle Exporte aufgelistet, die Sie für dieses Gebä…" at bounding box center [891, 234] width 1354 height 322
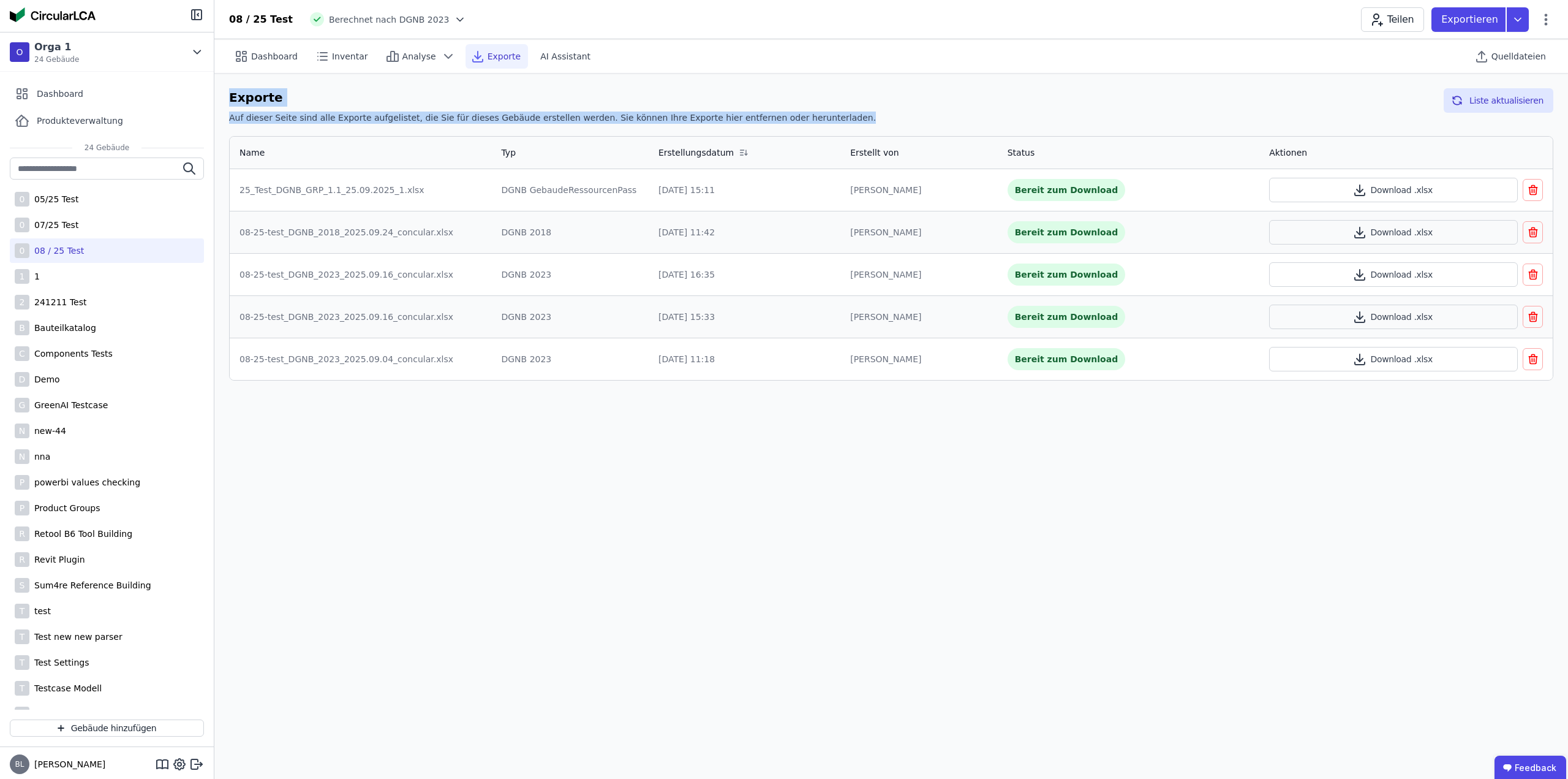
click at [828, 111] on div "Exporte Auf dieser Seite sind alle Exporte aufgelistet, die Sie für dieses Gebä…" at bounding box center [891, 108] width 1324 height 40
